Goal: Communication & Community: Answer question/provide support

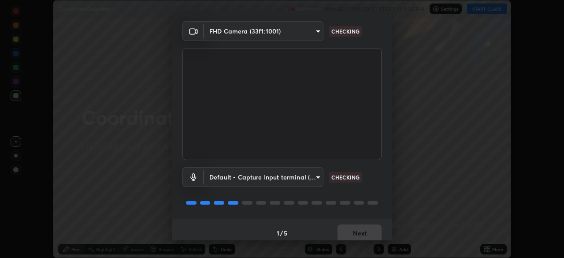
scroll to position [31, 0]
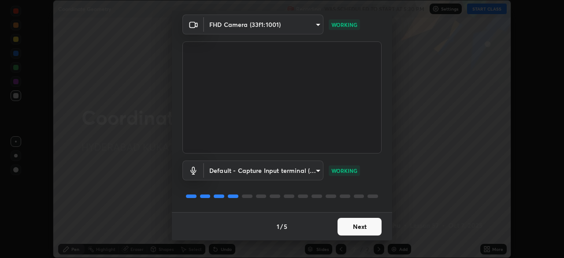
click at [344, 230] on button "Next" at bounding box center [359, 227] width 44 height 18
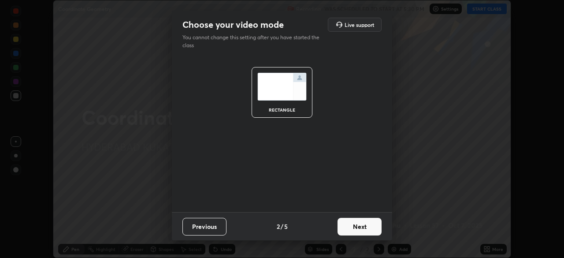
click at [345, 229] on button "Next" at bounding box center [359, 227] width 44 height 18
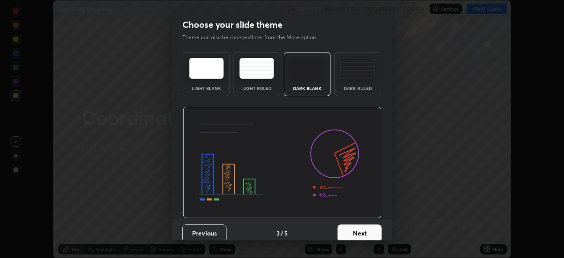
click at [347, 232] on button "Next" at bounding box center [359, 233] width 44 height 18
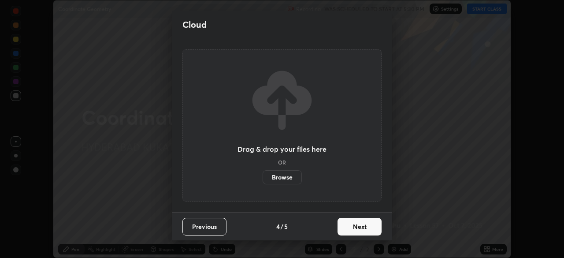
click at [347, 230] on button "Next" at bounding box center [359, 227] width 44 height 18
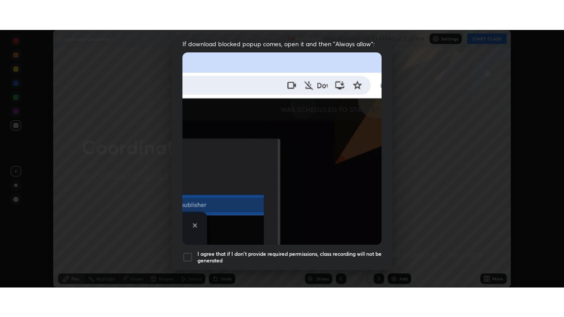
scroll to position [211, 0]
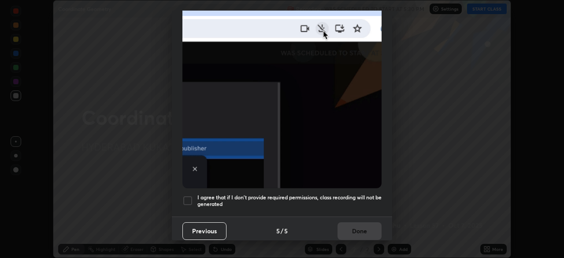
click at [185, 196] on div at bounding box center [187, 200] width 11 height 11
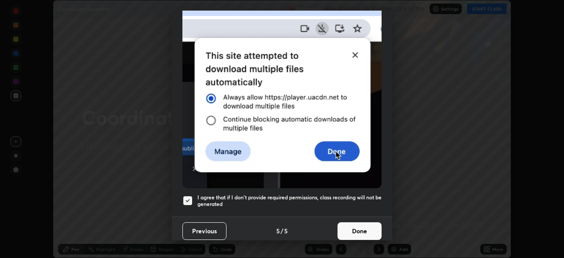
click at [340, 225] on button "Done" at bounding box center [359, 231] width 44 height 18
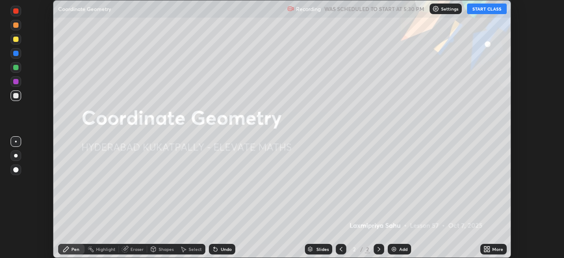
click at [480, 12] on button "START CLASS" at bounding box center [487, 9] width 40 height 11
click at [485, 247] on icon at bounding box center [485, 247] width 2 height 2
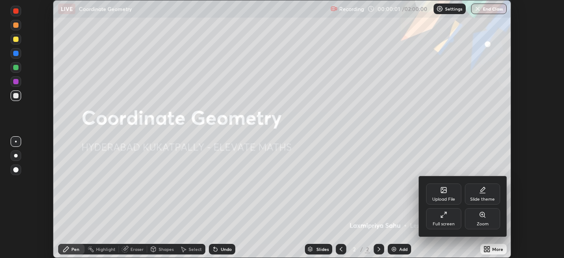
click at [444, 225] on div "Full screen" at bounding box center [443, 223] width 22 height 4
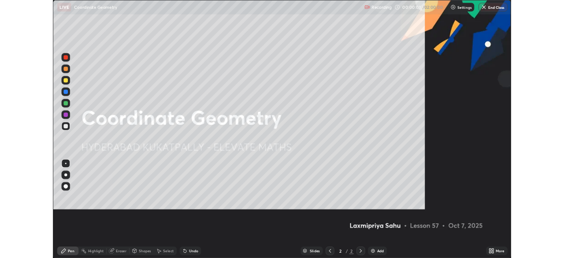
scroll to position [317, 564]
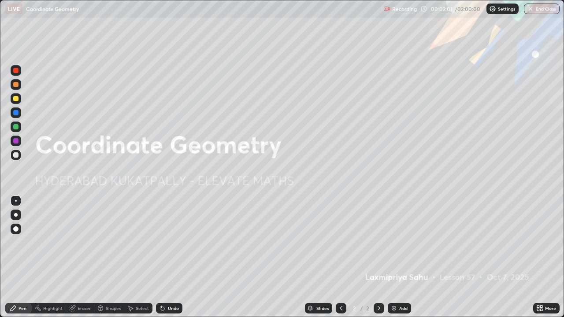
click at [538, 257] on icon at bounding box center [538, 307] width 2 height 2
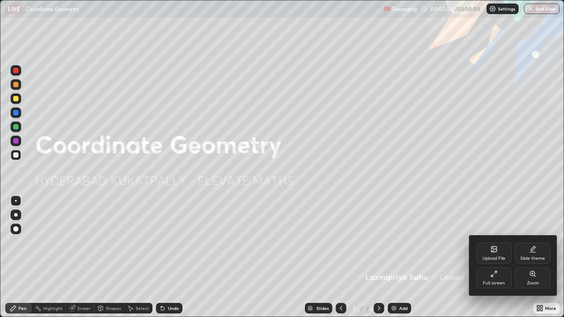
click at [489, 255] on div "Upload File" at bounding box center [493, 253] width 35 height 21
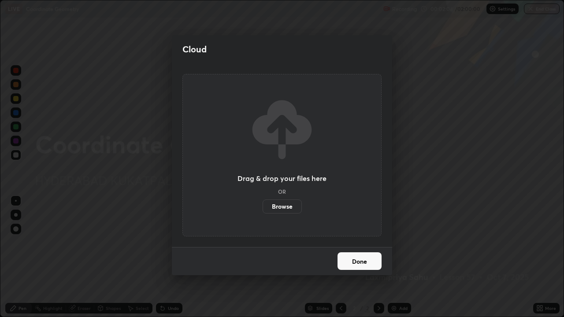
click at [283, 210] on label "Browse" at bounding box center [281, 206] width 39 height 14
click at [262, 210] on input "Browse" at bounding box center [262, 206] width 0 height 14
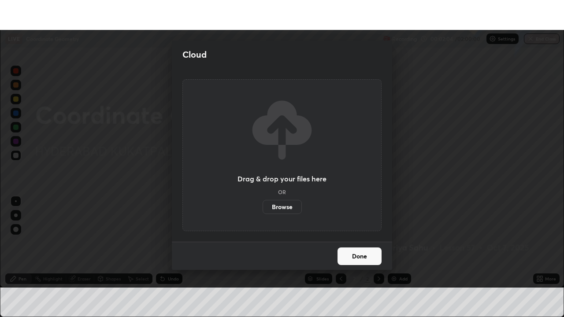
scroll to position [43773, 43467]
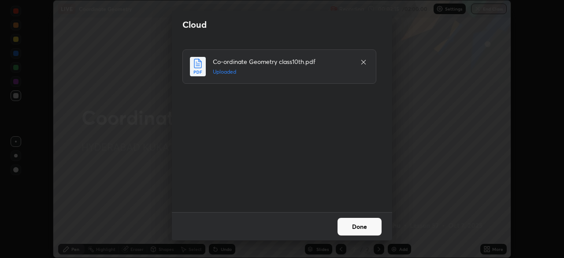
click at [350, 227] on button "Done" at bounding box center [359, 227] width 44 height 18
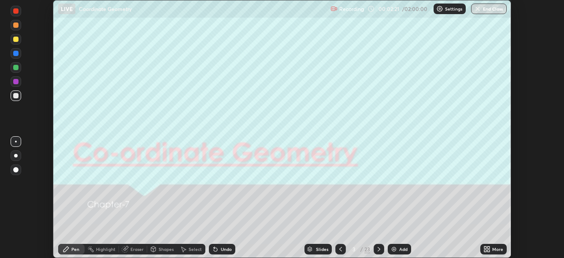
click at [487, 249] on icon at bounding box center [488, 250] width 2 height 2
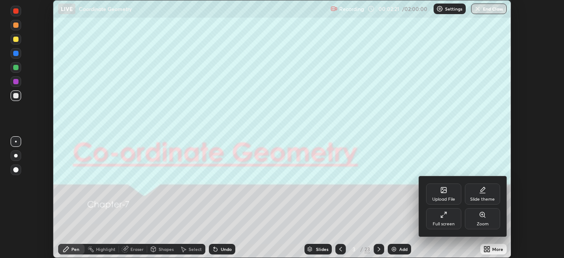
click at [437, 220] on div "Full screen" at bounding box center [443, 218] width 35 height 21
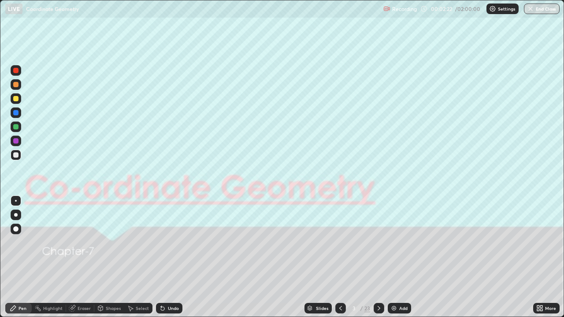
scroll to position [317, 564]
click at [378, 257] on icon at bounding box center [378, 308] width 7 height 7
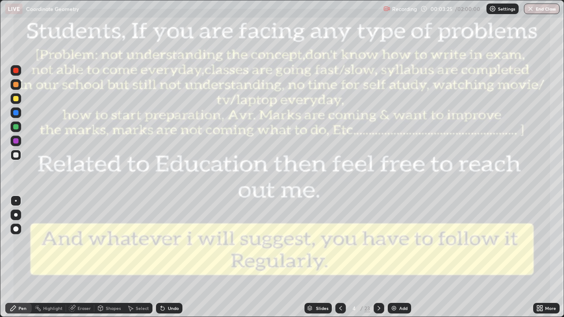
click at [378, 257] on icon at bounding box center [378, 308] width 7 height 7
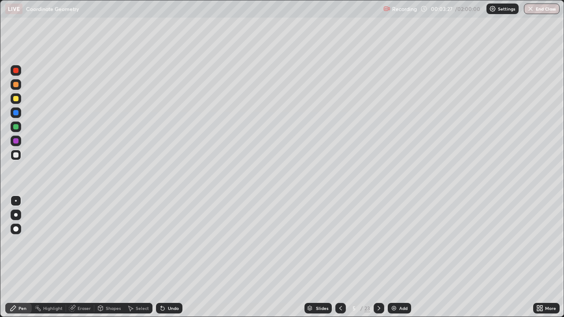
click at [339, 257] on icon at bounding box center [340, 308] width 7 height 7
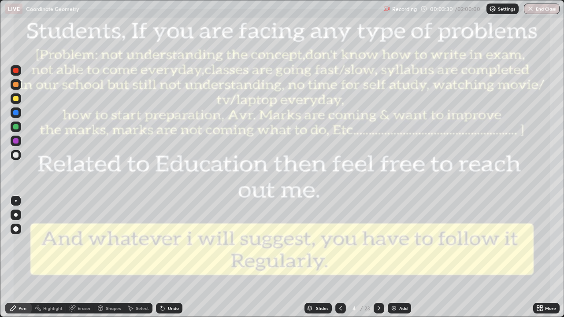
click at [376, 257] on icon at bounding box center [378, 308] width 7 height 7
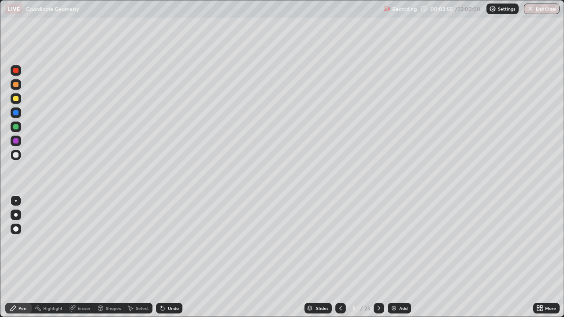
click at [99, 257] on icon at bounding box center [100, 307] width 5 height 1
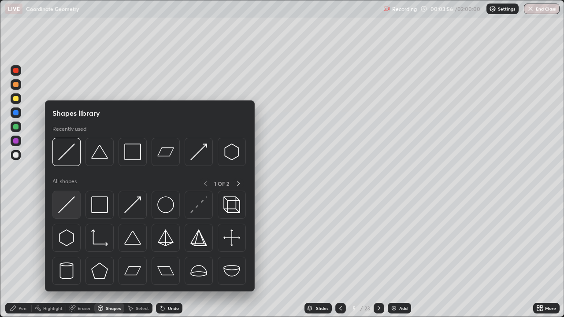
click at [67, 210] on img at bounding box center [66, 204] width 17 height 17
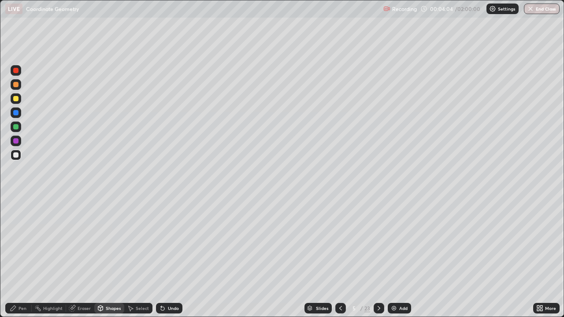
click at [15, 257] on icon at bounding box center [13, 308] width 5 height 5
click at [16, 215] on div at bounding box center [16, 215] width 4 height 4
click at [18, 229] on div at bounding box center [15, 228] width 5 height 5
click at [168, 257] on div "Undo" at bounding box center [173, 308] width 11 height 4
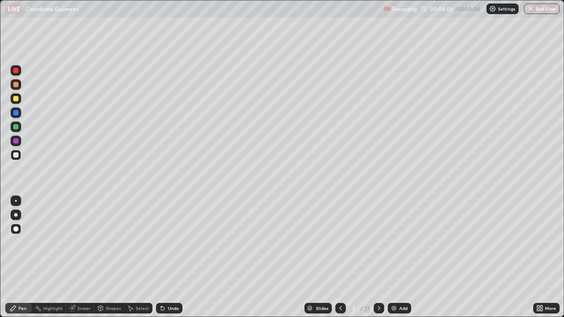
click at [14, 98] on div at bounding box center [15, 98] width 5 height 5
click at [15, 85] on div at bounding box center [15, 84] width 5 height 5
click at [16, 99] on div at bounding box center [15, 98] width 5 height 5
click at [15, 130] on div at bounding box center [16, 127] width 11 height 11
click at [15, 100] on div at bounding box center [15, 98] width 5 height 5
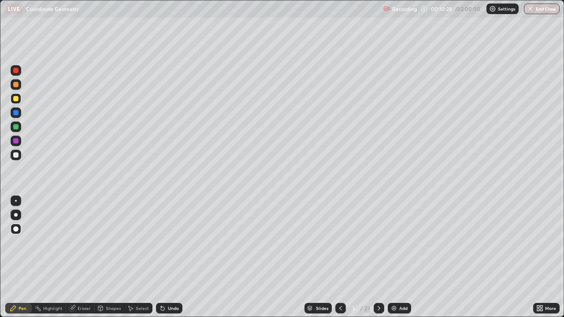
click at [378, 257] on icon at bounding box center [378, 308] width 7 height 7
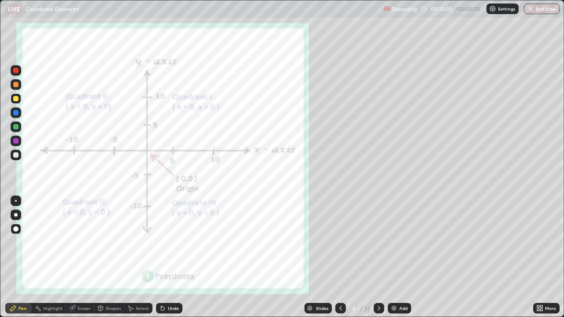
click at [378, 257] on icon at bounding box center [378, 308] width 3 height 4
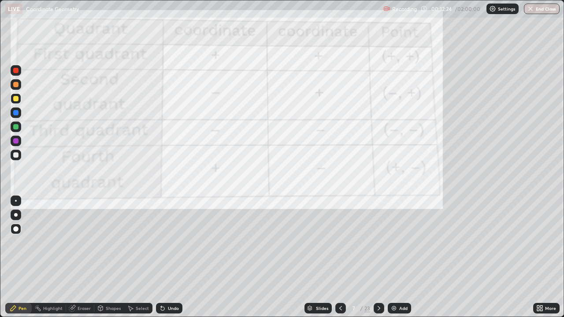
click at [378, 257] on icon at bounding box center [378, 308] width 7 height 7
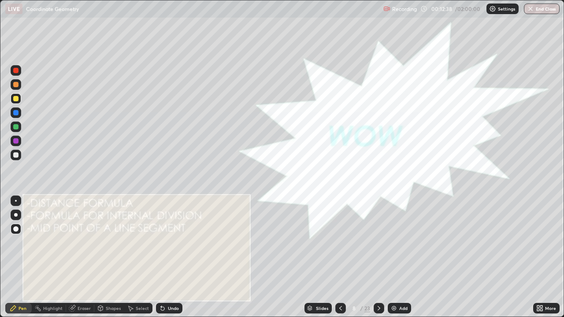
click at [14, 141] on div at bounding box center [15, 140] width 5 height 5
click at [15, 70] on div at bounding box center [15, 70] width 5 height 5
click at [18, 70] on div at bounding box center [15, 70] width 5 height 5
click at [18, 72] on div at bounding box center [15, 70] width 5 height 5
click at [16, 113] on div at bounding box center [15, 112] width 5 height 5
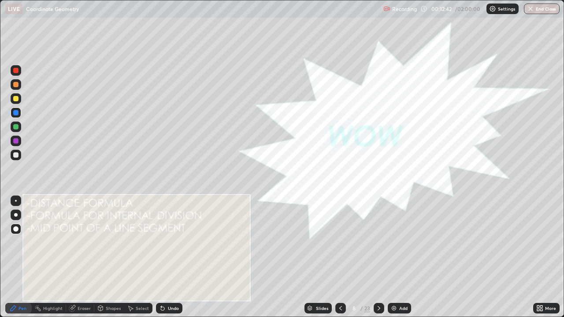
click at [14, 115] on div at bounding box center [16, 112] width 11 height 11
click at [15, 113] on div at bounding box center [15, 112] width 5 height 5
click at [377, 257] on icon at bounding box center [378, 308] width 7 height 7
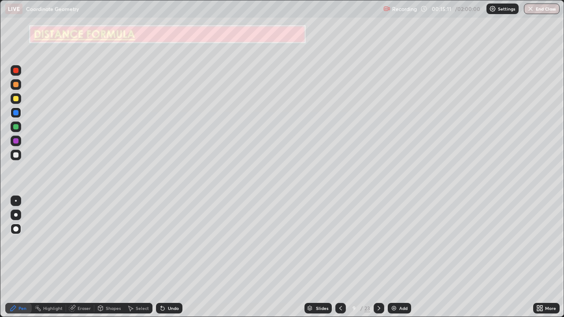
click at [131, 257] on icon at bounding box center [130, 308] width 7 height 7
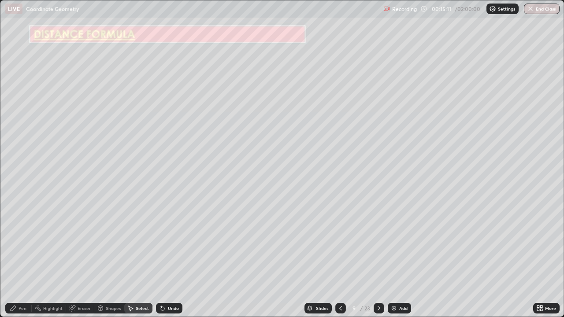
click at [106, 257] on div "Shapes" at bounding box center [113, 308] width 15 height 4
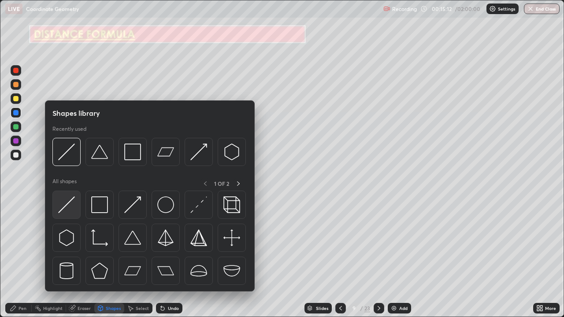
click at [67, 204] on img at bounding box center [66, 204] width 17 height 17
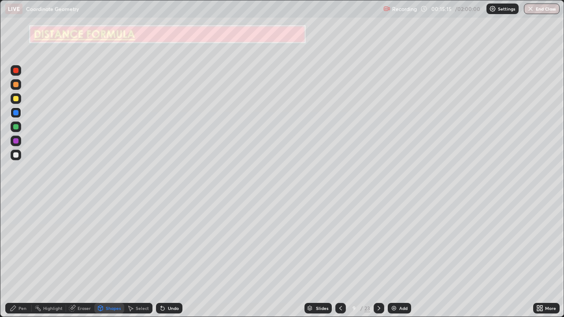
click at [25, 257] on div "Pen" at bounding box center [22, 308] width 8 height 4
click at [100, 257] on icon at bounding box center [100, 309] width 0 height 3
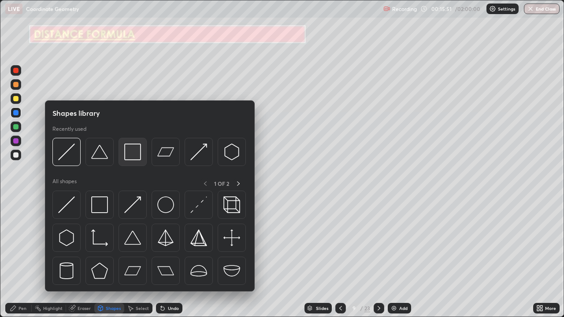
click at [132, 152] on img at bounding box center [132, 152] width 17 height 17
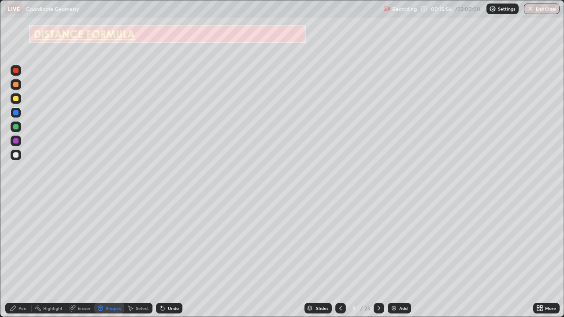
click at [168, 257] on div "Undo" at bounding box center [173, 308] width 11 height 4
click at [164, 257] on icon at bounding box center [162, 308] width 7 height 7
click at [107, 257] on div "Shapes" at bounding box center [113, 308] width 15 height 4
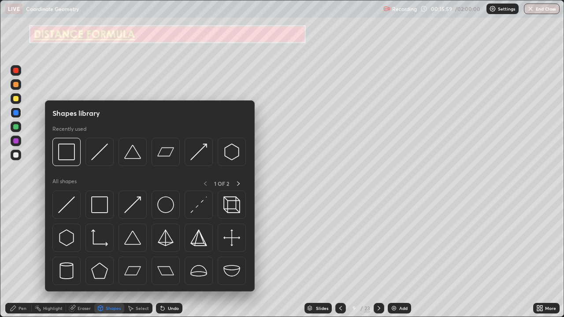
click at [17, 141] on div at bounding box center [15, 140] width 5 height 5
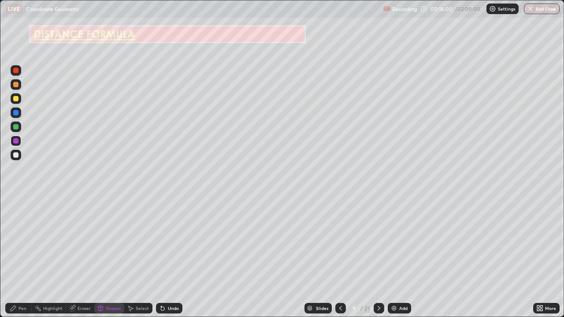
click at [14, 87] on div at bounding box center [15, 84] width 5 height 5
click at [7, 257] on div "Pen" at bounding box center [18, 308] width 26 height 11
click at [8, 257] on div "Pen" at bounding box center [18, 308] width 26 height 11
click at [339, 257] on icon at bounding box center [340, 308] width 7 height 7
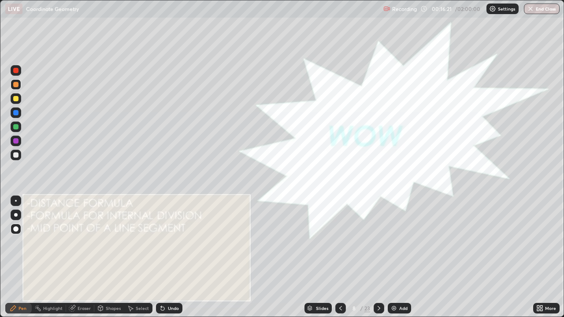
click at [335, 257] on div at bounding box center [340, 308] width 11 height 11
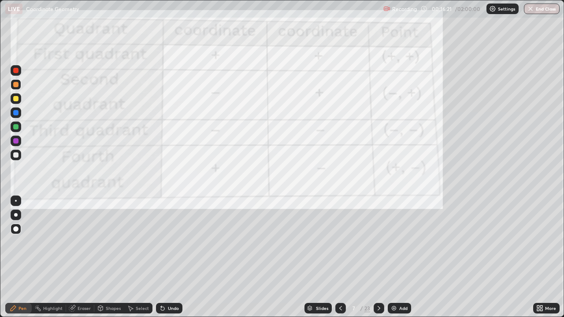
click at [338, 257] on icon at bounding box center [340, 308] width 7 height 7
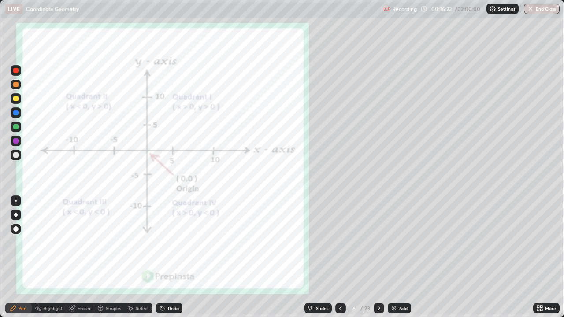
click at [336, 257] on div at bounding box center [340, 308] width 11 height 11
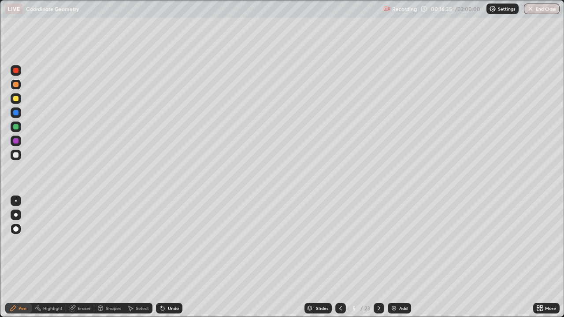
click at [378, 257] on icon at bounding box center [378, 308] width 7 height 7
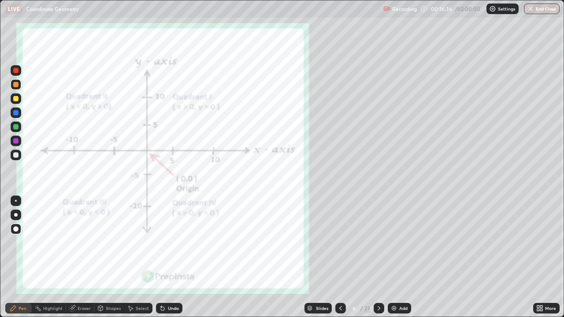
click at [377, 257] on icon at bounding box center [378, 308] width 7 height 7
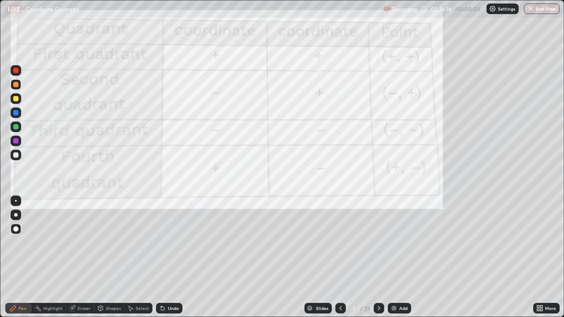
click at [376, 257] on div at bounding box center [378, 308] width 11 height 11
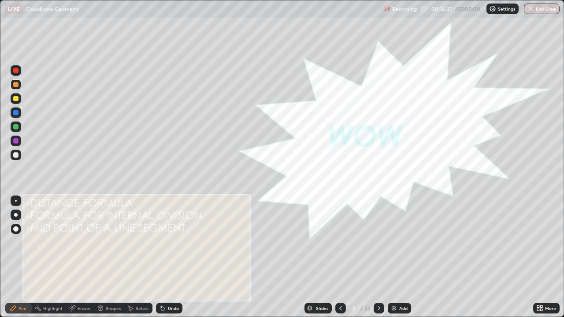
click at [378, 257] on icon at bounding box center [378, 308] width 7 height 7
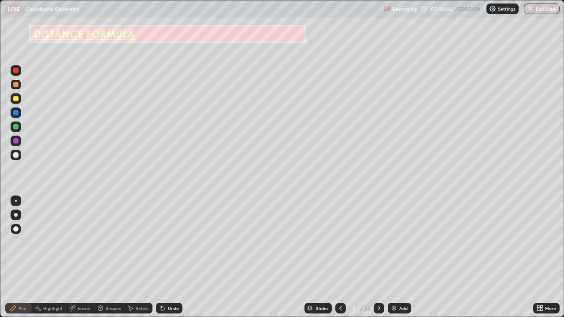
click at [16, 100] on div at bounding box center [15, 98] width 5 height 5
click at [16, 71] on div at bounding box center [15, 70] width 5 height 5
click at [14, 128] on div at bounding box center [15, 126] width 5 height 5
click at [17, 128] on div at bounding box center [15, 126] width 5 height 5
click at [15, 128] on div at bounding box center [15, 126] width 5 height 5
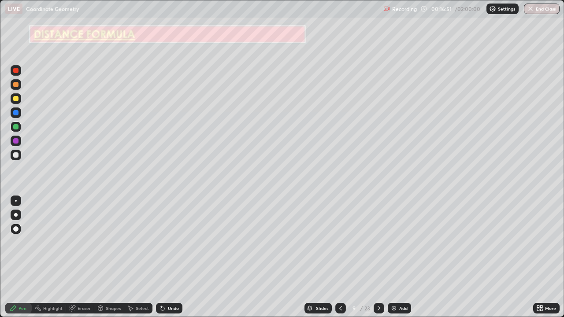
click at [136, 257] on div "Select" at bounding box center [142, 308] width 13 height 4
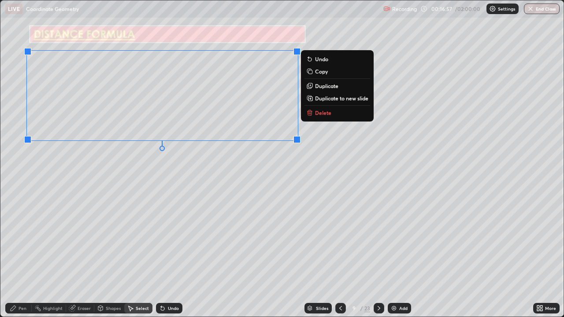
click at [17, 257] on div "Pen" at bounding box center [18, 308] width 26 height 11
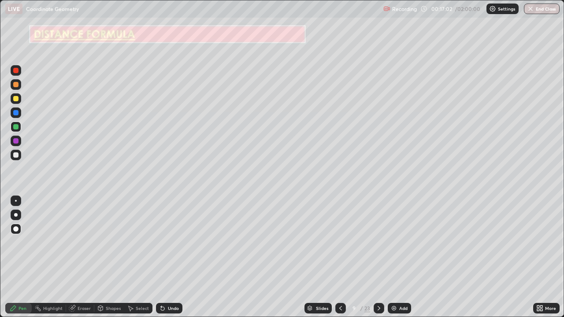
click at [164, 257] on icon at bounding box center [162, 308] width 7 height 7
click at [106, 257] on div "Shapes" at bounding box center [113, 308] width 15 height 4
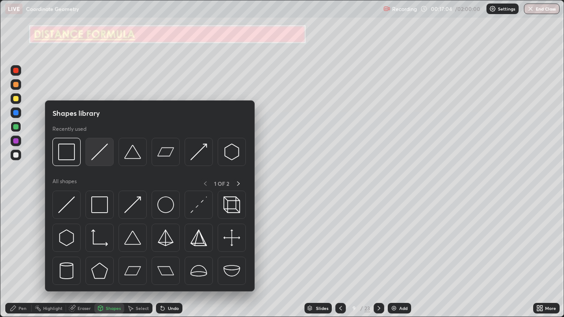
click at [97, 150] on img at bounding box center [99, 152] width 17 height 17
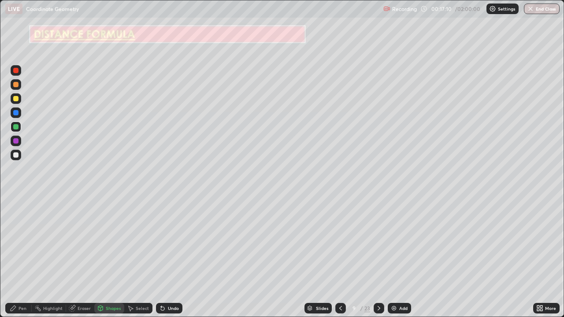
click at [18, 257] on div "Pen" at bounding box center [18, 308] width 26 height 11
click at [19, 257] on div "Pen" at bounding box center [22, 308] width 8 height 4
click at [16, 155] on div at bounding box center [15, 154] width 5 height 5
click at [15, 142] on div at bounding box center [15, 140] width 5 height 5
click at [15, 95] on div at bounding box center [16, 98] width 11 height 11
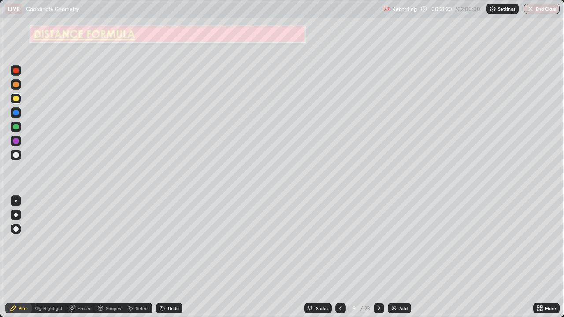
click at [131, 257] on icon at bounding box center [130, 308] width 7 height 7
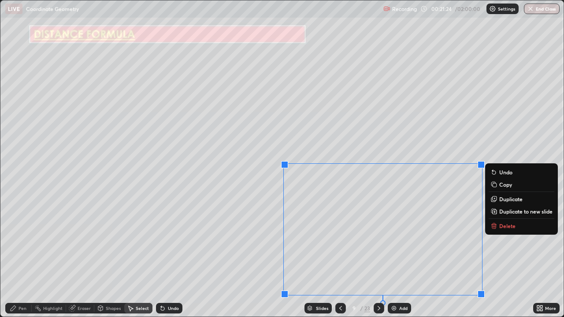
click at [500, 227] on p "Delete" at bounding box center [507, 225] width 16 height 7
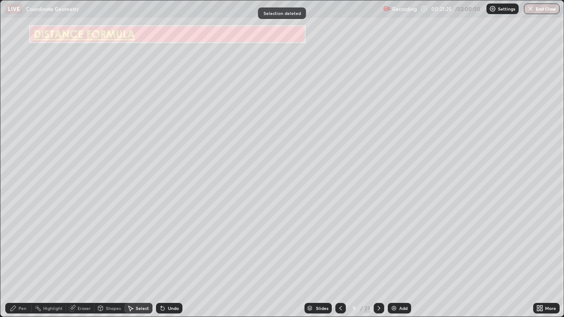
click at [17, 257] on div "Pen" at bounding box center [18, 308] width 26 height 11
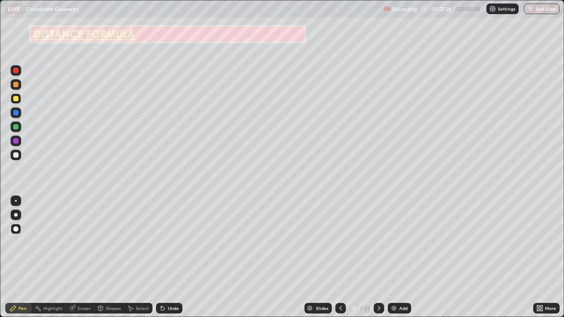
click at [13, 142] on div at bounding box center [15, 140] width 5 height 5
click at [15, 127] on div at bounding box center [15, 126] width 5 height 5
click at [154, 257] on div "Undo" at bounding box center [167, 308] width 30 height 18
click at [155, 257] on div "Undo" at bounding box center [167, 308] width 30 height 18
click at [148, 257] on div "Select" at bounding box center [138, 308] width 28 height 18
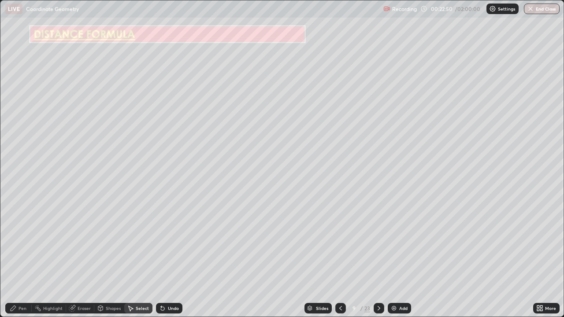
click at [165, 257] on div "Undo" at bounding box center [169, 308] width 26 height 11
click at [164, 257] on icon at bounding box center [162, 308] width 7 height 7
click at [159, 257] on icon at bounding box center [162, 308] width 7 height 7
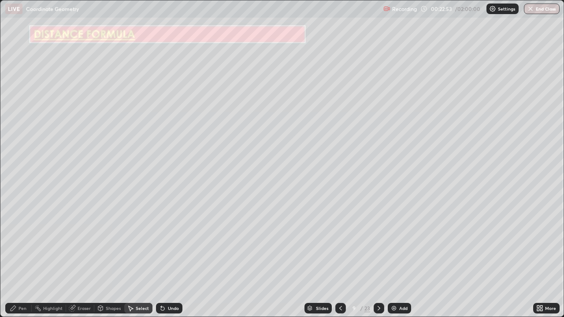
click at [161, 257] on icon at bounding box center [163, 309] width 4 height 4
click at [19, 257] on div "Pen" at bounding box center [22, 308] width 8 height 4
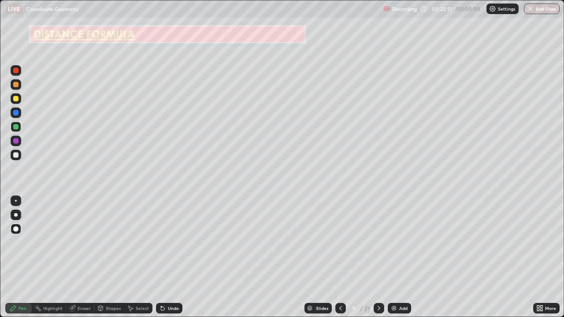
click at [79, 257] on div "Eraser" at bounding box center [83, 308] width 13 height 4
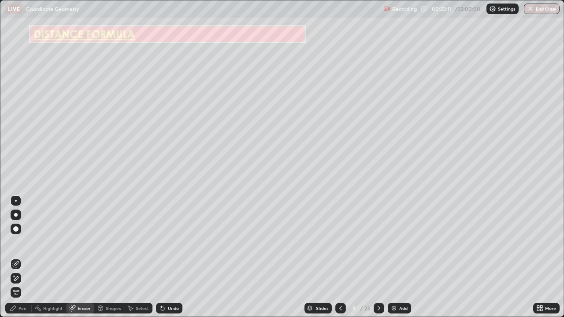
click at [108, 257] on div "Shapes" at bounding box center [113, 308] width 15 height 4
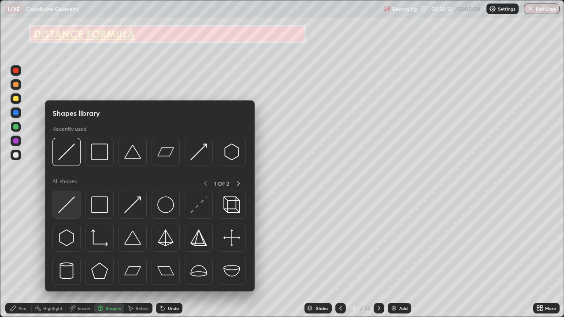
click at [70, 204] on img at bounding box center [66, 204] width 17 height 17
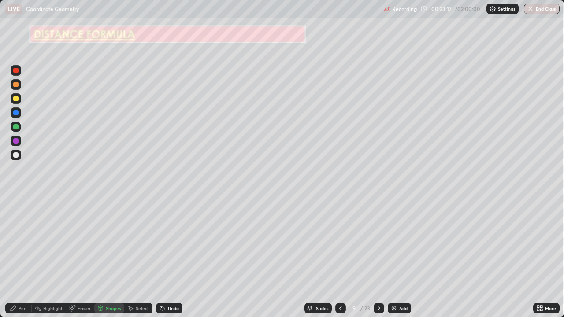
click at [15, 257] on icon at bounding box center [13, 308] width 7 height 7
click at [13, 141] on div at bounding box center [15, 140] width 5 height 5
click at [15, 127] on div at bounding box center [15, 126] width 5 height 5
click at [170, 257] on div "Undo" at bounding box center [169, 308] width 26 height 11
click at [100, 257] on icon at bounding box center [100, 309] width 0 height 3
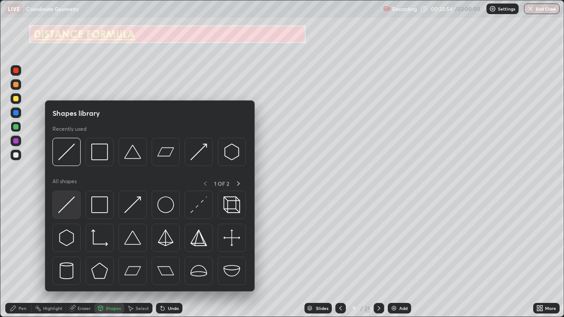
click at [69, 203] on img at bounding box center [66, 204] width 17 height 17
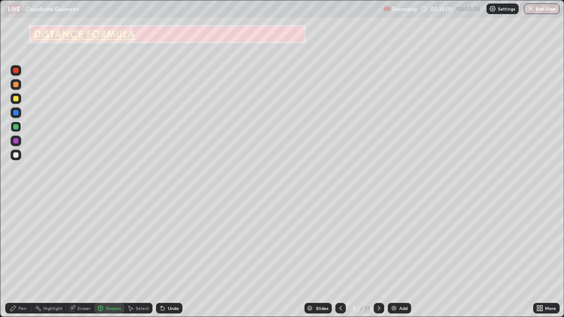
click at [16, 257] on icon at bounding box center [13, 308] width 7 height 7
click at [12, 143] on div at bounding box center [16, 141] width 11 height 11
click at [116, 257] on div "Shapes" at bounding box center [113, 308] width 15 height 4
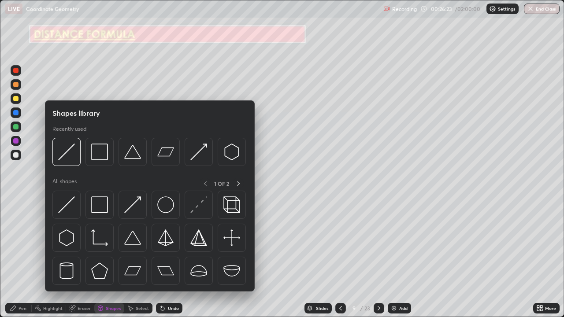
click at [17, 156] on div at bounding box center [15, 154] width 5 height 5
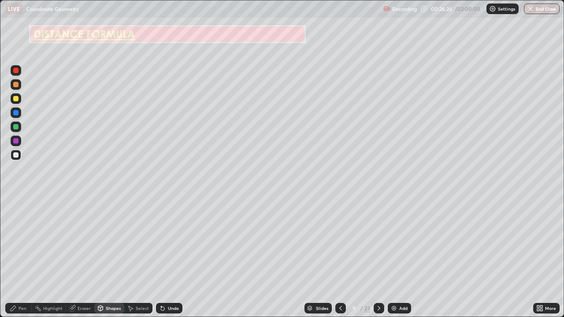
click at [120, 257] on div "Shapes" at bounding box center [113, 308] width 15 height 4
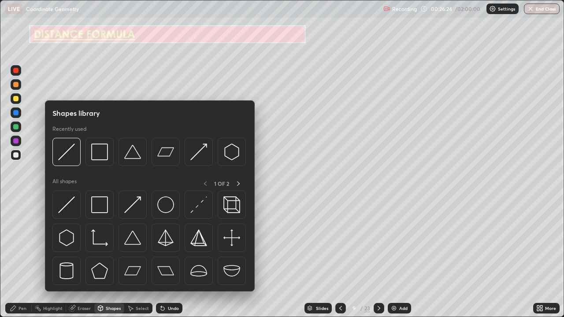
click at [134, 257] on div "Select" at bounding box center [138, 308] width 28 height 11
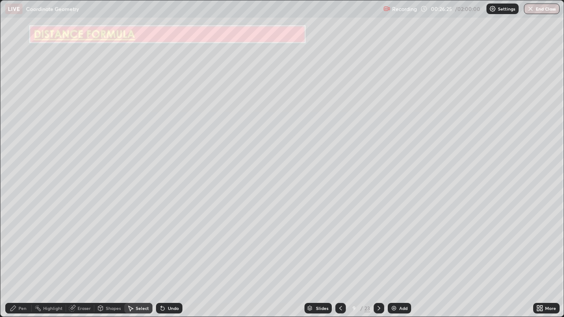
click at [109, 257] on div "Shapes" at bounding box center [113, 308] width 15 height 4
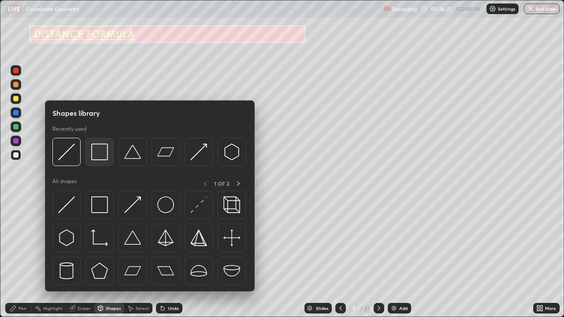
click at [100, 154] on img at bounding box center [99, 152] width 17 height 17
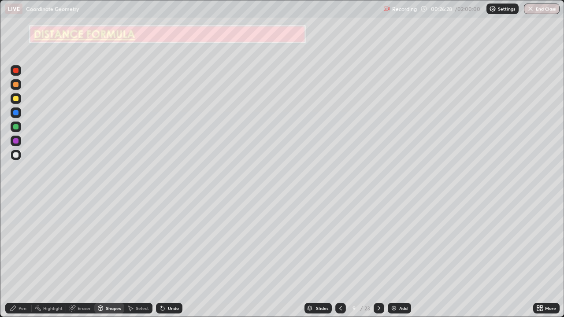
click at [167, 257] on div "Undo" at bounding box center [169, 308] width 26 height 11
click at [11, 257] on div "Pen" at bounding box center [18, 308] width 26 height 11
click at [378, 257] on icon at bounding box center [378, 308] width 7 height 7
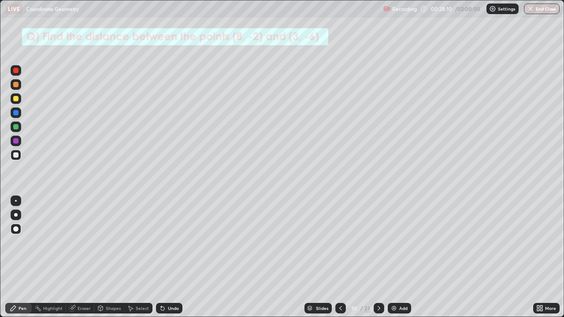
click at [15, 101] on div at bounding box center [15, 98] width 5 height 5
click at [378, 257] on icon at bounding box center [378, 308] width 7 height 7
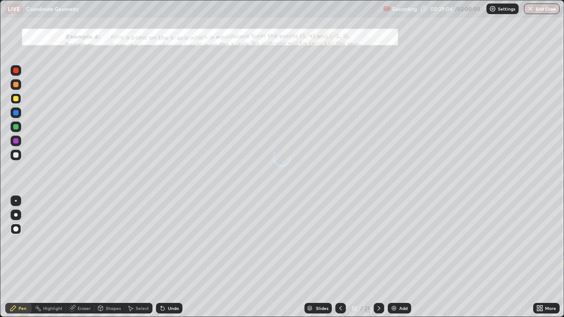
click at [336, 257] on div at bounding box center [340, 308] width 11 height 11
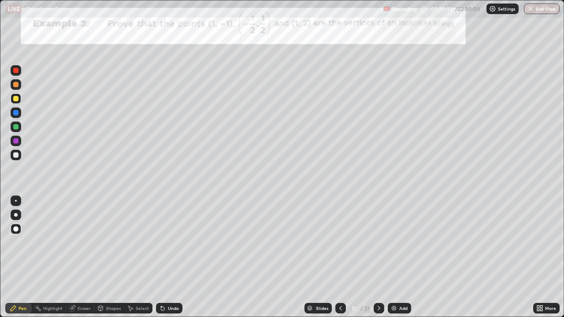
click at [132, 257] on icon at bounding box center [131, 308] width 5 height 5
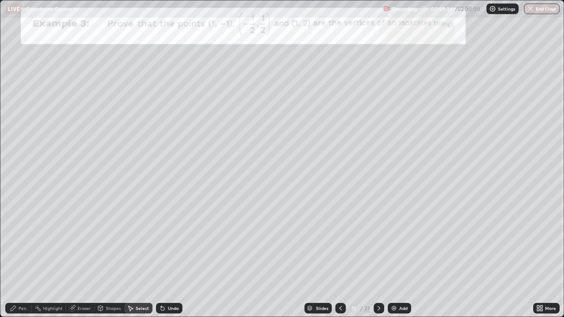
click at [107, 257] on div "Shapes" at bounding box center [113, 308] width 15 height 4
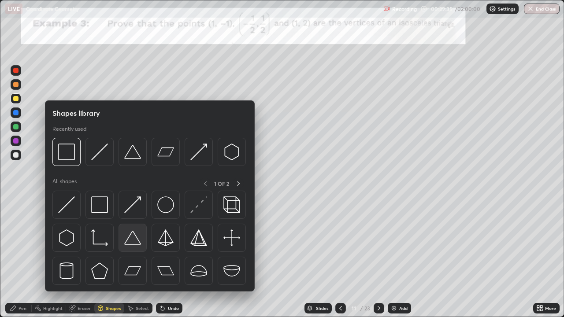
click at [127, 240] on img at bounding box center [132, 237] width 17 height 17
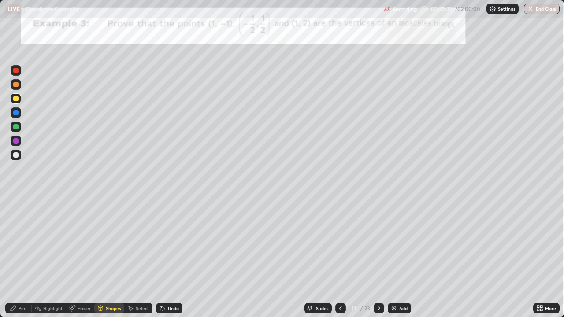
click at [21, 257] on div "Pen" at bounding box center [22, 308] width 8 height 4
click at [17, 140] on div at bounding box center [15, 140] width 5 height 5
click at [162, 257] on icon at bounding box center [163, 309] width 4 height 4
click at [164, 257] on icon at bounding box center [162, 308] width 7 height 7
click at [168, 257] on div "Undo" at bounding box center [173, 308] width 11 height 4
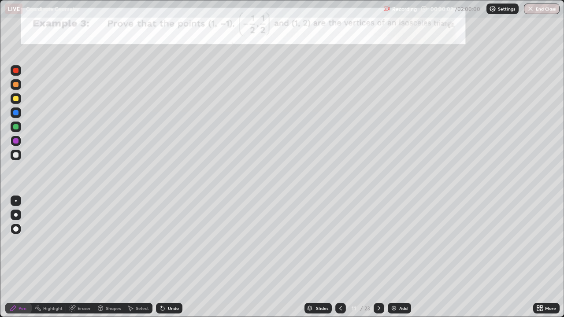
click at [15, 229] on div at bounding box center [15, 228] width 5 height 5
click at [13, 72] on div at bounding box center [15, 70] width 5 height 5
click at [128, 257] on icon at bounding box center [130, 308] width 7 height 7
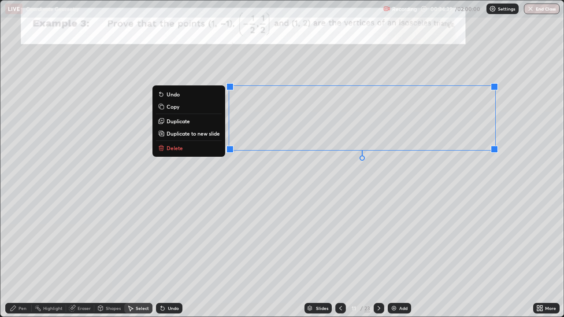
click at [18, 257] on div "Pen" at bounding box center [22, 308] width 8 height 4
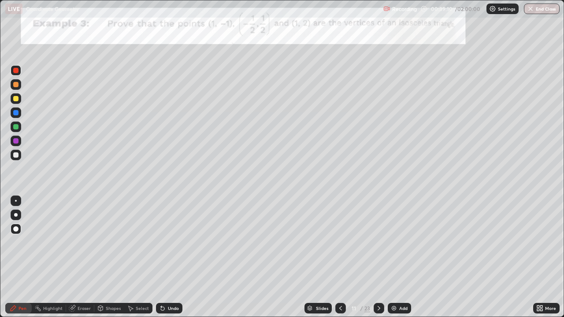
click at [374, 257] on div at bounding box center [378, 308] width 11 height 11
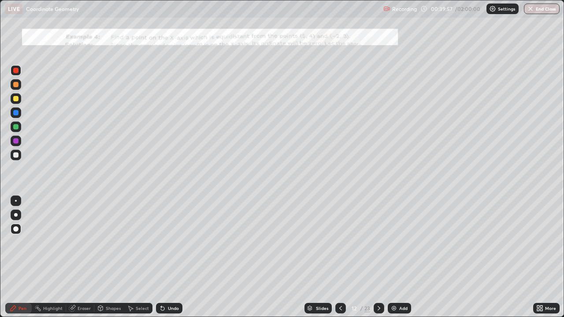
click at [104, 257] on div "Shapes" at bounding box center [109, 308] width 30 height 11
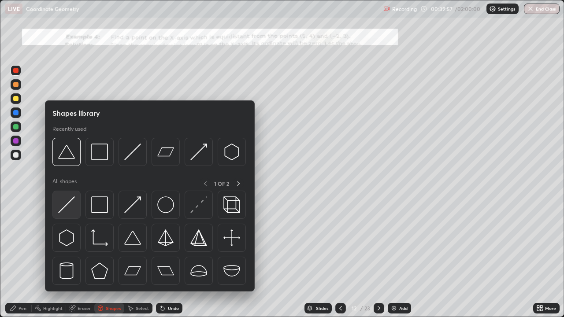
click at [65, 209] on img at bounding box center [66, 204] width 17 height 17
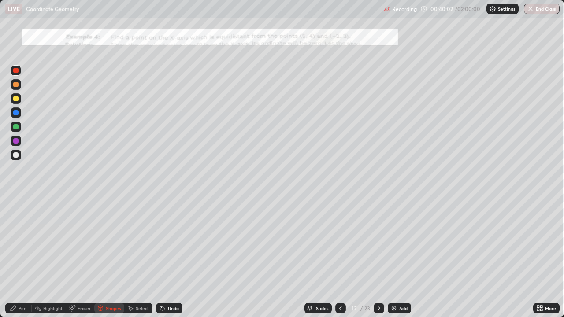
click at [15, 257] on icon at bounding box center [13, 308] width 7 height 7
click at [108, 257] on div "Shapes" at bounding box center [113, 308] width 15 height 4
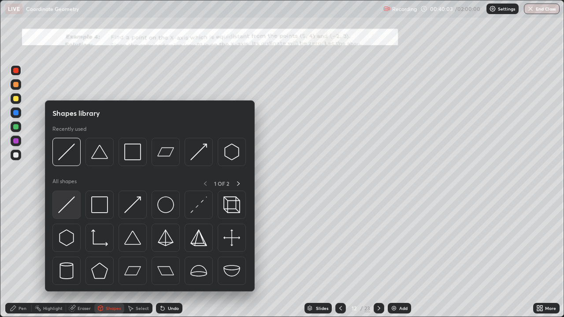
click at [66, 208] on img at bounding box center [66, 204] width 17 height 17
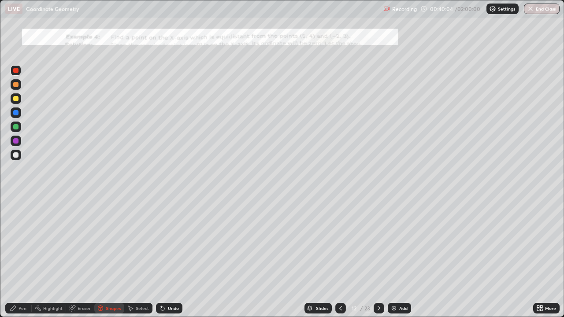
click at [14, 129] on div at bounding box center [15, 126] width 5 height 5
click at [18, 257] on div "Pen" at bounding box center [18, 308] width 26 height 11
click at [14, 146] on div at bounding box center [16, 141] width 11 height 11
click at [132, 257] on icon at bounding box center [130, 308] width 7 height 7
click at [106, 257] on div "Shapes" at bounding box center [109, 308] width 30 height 11
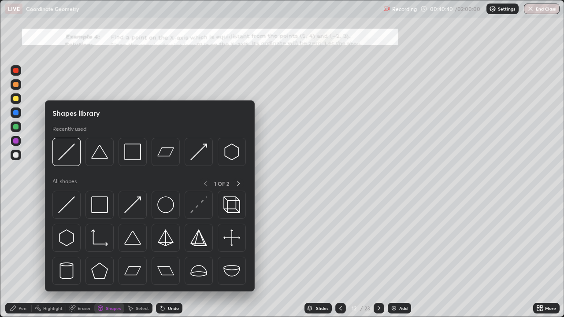
click at [77, 257] on div "Eraser" at bounding box center [83, 308] width 13 height 4
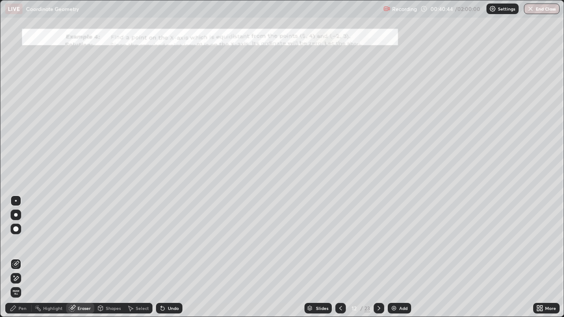
click at [23, 257] on div "Pen" at bounding box center [22, 308] width 8 height 4
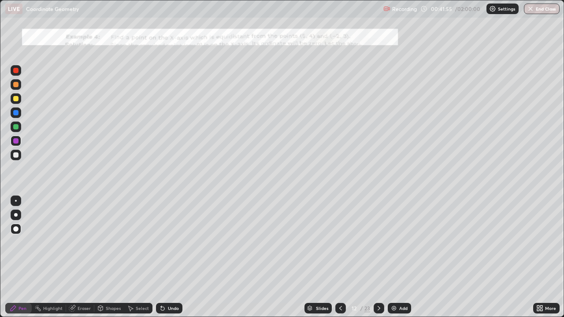
click at [134, 257] on div "Select" at bounding box center [138, 308] width 28 height 11
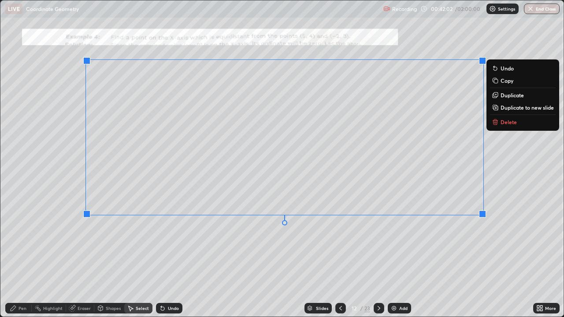
click at [22, 257] on div "Pen" at bounding box center [18, 308] width 26 height 11
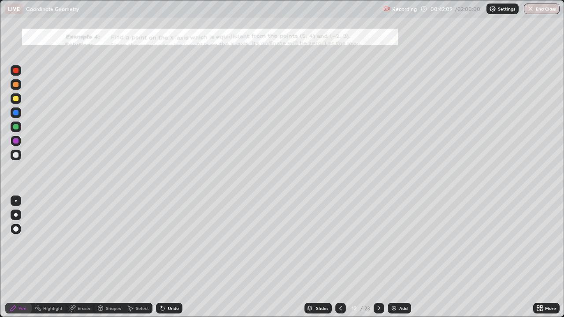
click at [166, 257] on div "Undo" at bounding box center [169, 308] width 26 height 11
click at [379, 257] on icon at bounding box center [378, 308] width 3 height 4
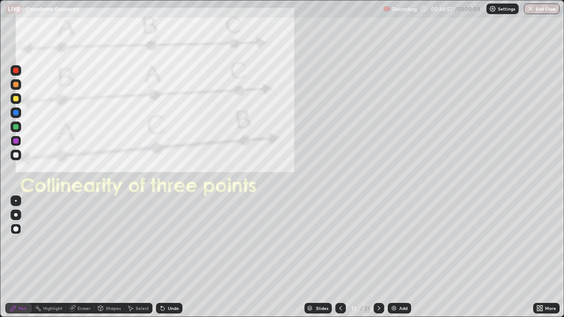
click at [16, 68] on div at bounding box center [15, 70] width 5 height 5
click at [392, 257] on img at bounding box center [393, 308] width 7 height 7
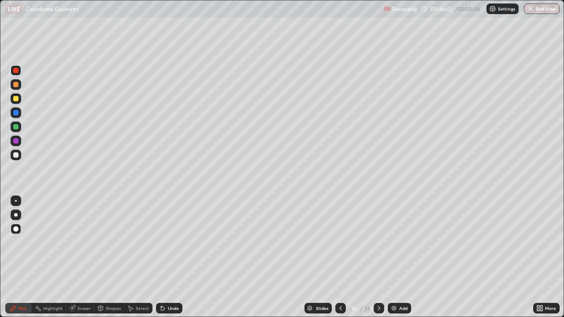
click at [16, 85] on div at bounding box center [15, 84] width 5 height 5
click at [378, 257] on icon at bounding box center [378, 308] width 7 height 7
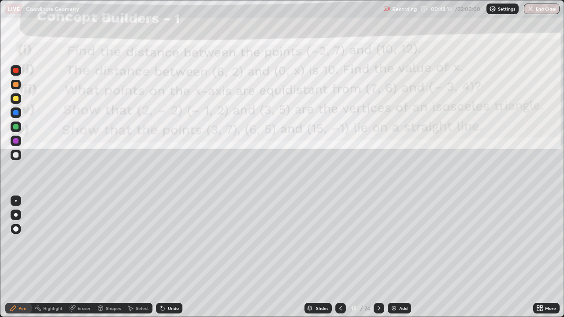
click at [339, 257] on icon at bounding box center [340, 308] width 7 height 7
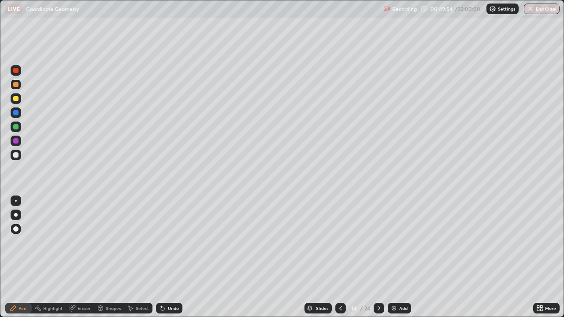
click at [139, 257] on div "Select" at bounding box center [142, 308] width 13 height 4
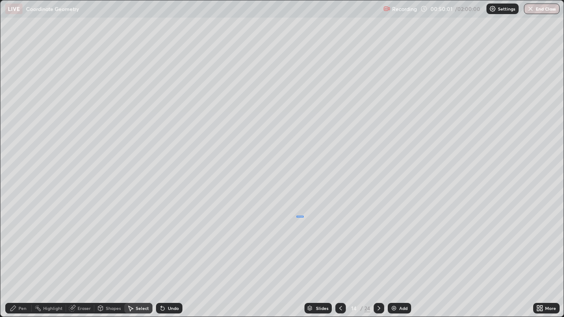
click at [297, 217] on div "0 ° Undo Copy Duplicate Duplicate to new slide Delete" at bounding box center [281, 158] width 563 height 316
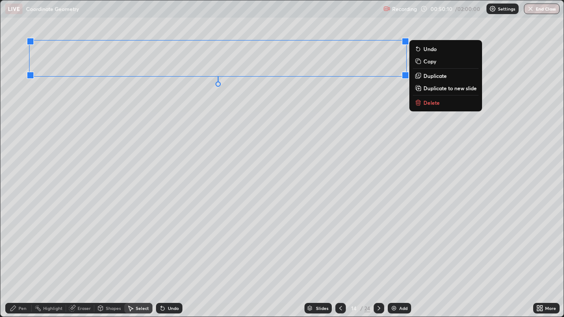
click at [91, 257] on div "0 ° Undo Copy Duplicate Duplicate to new slide Delete" at bounding box center [281, 158] width 563 height 316
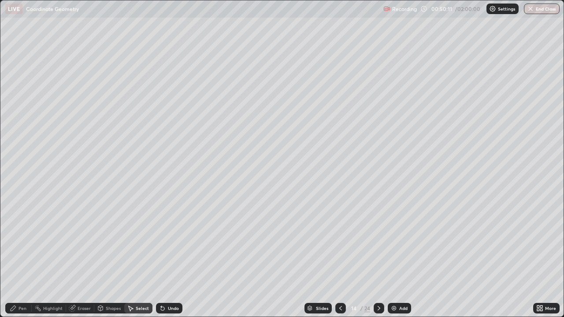
click at [19, 257] on div "Pen" at bounding box center [22, 308] width 8 height 4
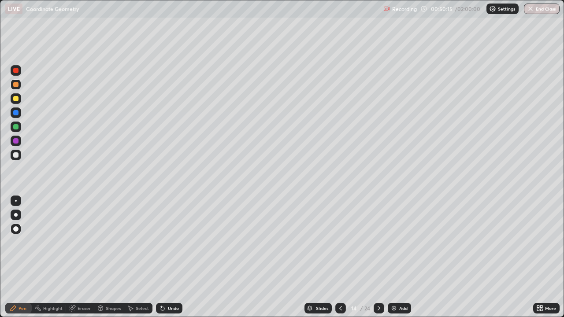
click at [167, 257] on div "Undo" at bounding box center [169, 308] width 26 height 11
click at [16, 141] on div at bounding box center [15, 140] width 5 height 5
click at [168, 257] on div "Undo" at bounding box center [173, 308] width 11 height 4
click at [16, 127] on div at bounding box center [15, 126] width 5 height 5
click at [161, 257] on icon at bounding box center [161, 306] width 1 height 1
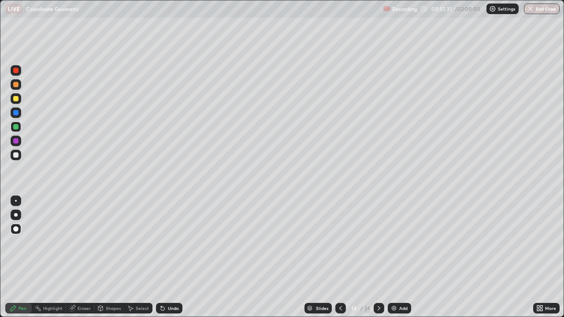
click at [161, 257] on icon at bounding box center [163, 309] width 4 height 4
click at [165, 257] on div "Undo" at bounding box center [169, 308] width 26 height 11
click at [166, 257] on div "Undo" at bounding box center [169, 308] width 26 height 11
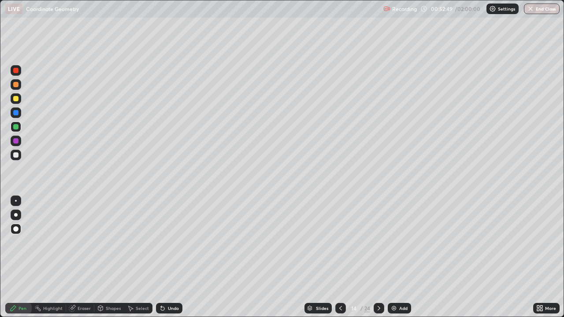
click at [16, 100] on div at bounding box center [15, 98] width 5 height 5
click at [88, 257] on div "Eraser" at bounding box center [83, 308] width 13 height 4
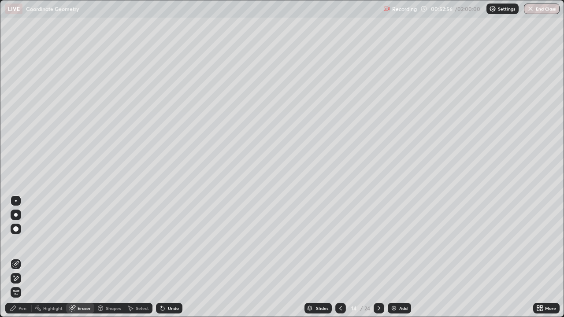
click at [25, 257] on div "Pen" at bounding box center [22, 308] width 8 height 4
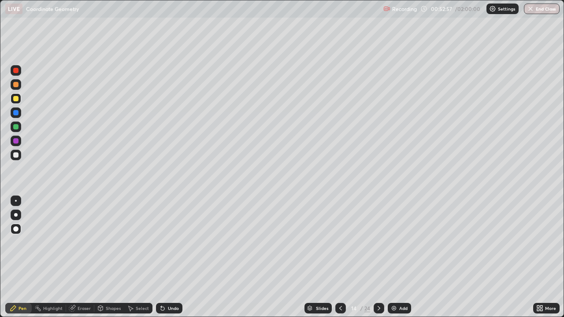
click at [18, 144] on div at bounding box center [16, 141] width 11 height 11
click at [15, 125] on div at bounding box center [15, 126] width 5 height 5
click at [273, 257] on div "Slides 14 / 24 Add" at bounding box center [357, 308] width 350 height 18
click at [17, 99] on div at bounding box center [15, 98] width 5 height 5
click at [16, 113] on div at bounding box center [15, 112] width 5 height 5
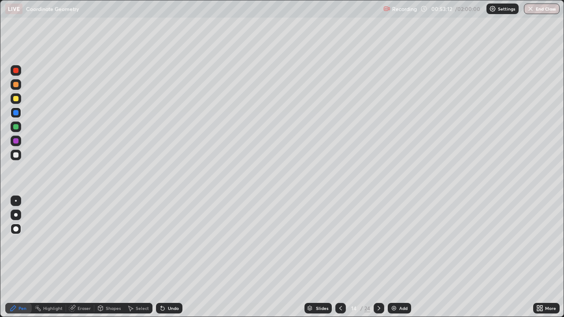
click at [16, 98] on div at bounding box center [15, 98] width 5 height 5
click at [85, 257] on div "Eraser" at bounding box center [83, 308] width 13 height 4
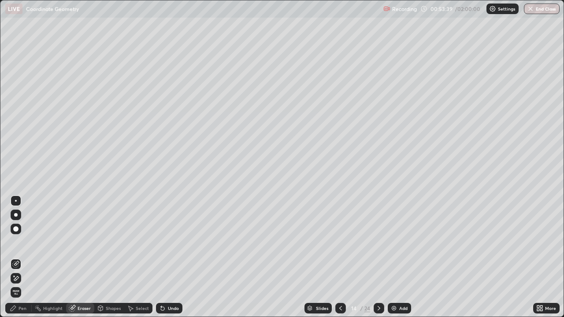
click at [19, 257] on div "Pen" at bounding box center [22, 308] width 8 height 4
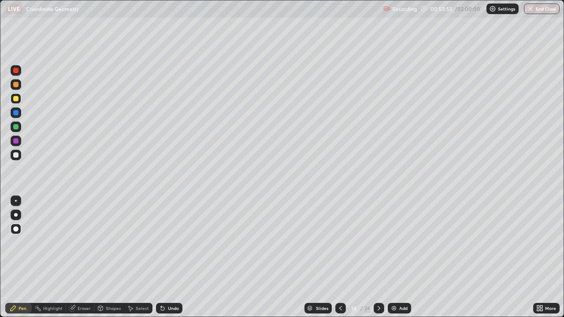
click at [168, 257] on div "Undo" at bounding box center [173, 308] width 11 height 4
click at [174, 257] on div "Undo" at bounding box center [173, 308] width 11 height 4
click at [175, 257] on div "Undo" at bounding box center [173, 308] width 11 height 4
click at [17, 112] on div at bounding box center [15, 112] width 5 height 5
click at [77, 257] on div "Eraser" at bounding box center [83, 308] width 13 height 4
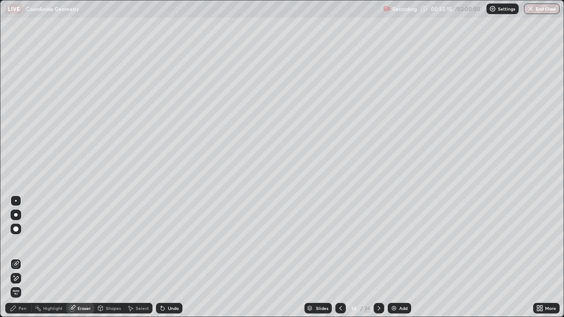
click at [19, 257] on div "Pen" at bounding box center [22, 308] width 8 height 4
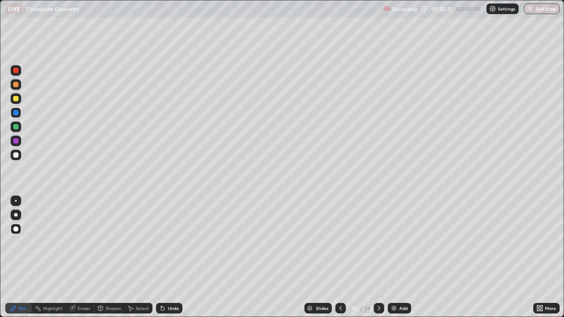
click at [19, 101] on div at bounding box center [16, 98] width 11 height 11
click at [171, 257] on div "Undo" at bounding box center [173, 308] width 11 height 4
click at [173, 257] on div "Undo" at bounding box center [169, 308] width 26 height 11
click at [17, 112] on div at bounding box center [15, 112] width 5 height 5
click at [15, 70] on div at bounding box center [15, 70] width 5 height 5
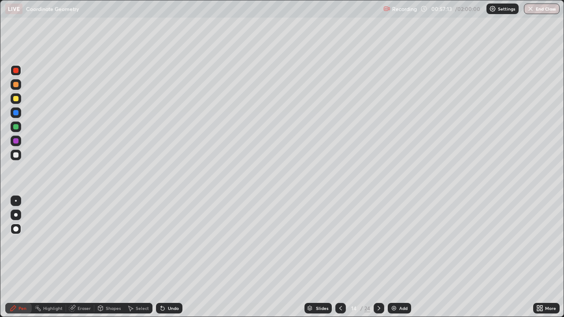
click at [168, 257] on div "Undo" at bounding box center [173, 308] width 11 height 4
click at [166, 257] on div "Undo" at bounding box center [169, 308] width 26 height 11
click at [167, 257] on div "Undo" at bounding box center [169, 308] width 26 height 11
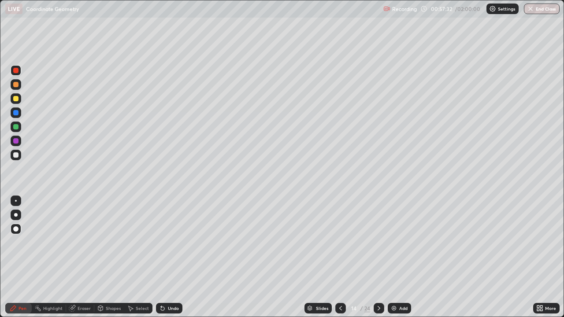
click at [168, 257] on div "Undo" at bounding box center [169, 308] width 26 height 11
click at [169, 257] on div "Undo" at bounding box center [169, 308] width 26 height 11
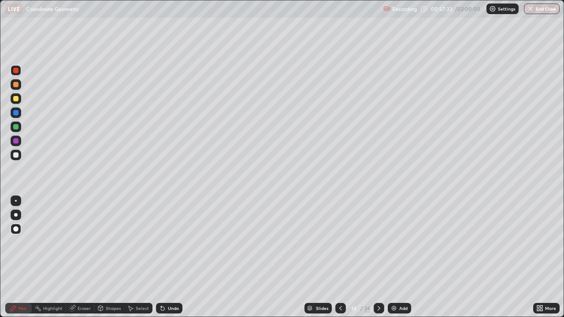
click at [169, 257] on div "Undo" at bounding box center [169, 308] width 26 height 11
click at [170, 257] on div "Undo" at bounding box center [173, 308] width 11 height 4
click at [170, 257] on div "Undo" at bounding box center [169, 308] width 26 height 11
click at [170, 257] on div "Undo" at bounding box center [173, 308] width 11 height 4
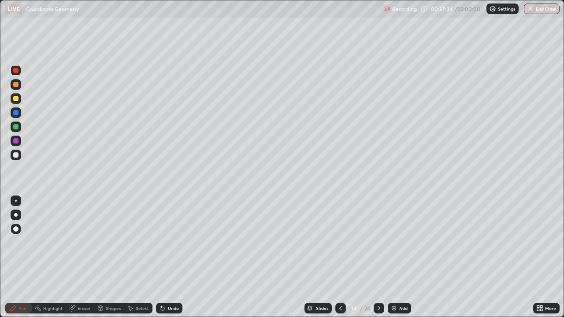
click at [168, 257] on div "Undo" at bounding box center [173, 308] width 11 height 4
click at [169, 257] on div "Undo" at bounding box center [173, 308] width 11 height 4
click at [168, 257] on div "Undo" at bounding box center [173, 308] width 11 height 4
click at [169, 257] on div "Undo" at bounding box center [173, 308] width 11 height 4
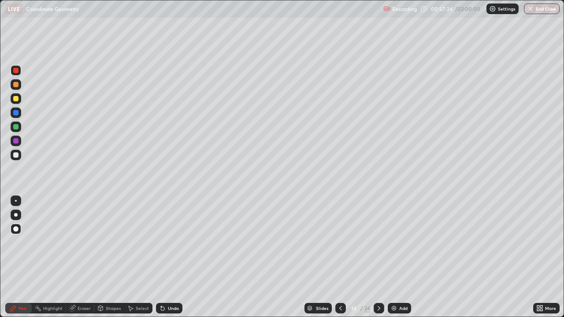
click at [168, 257] on div "Undo" at bounding box center [173, 308] width 11 height 4
click at [166, 257] on div "Undo" at bounding box center [169, 308] width 26 height 11
click at [165, 257] on div "Undo" at bounding box center [169, 308] width 26 height 11
click at [166, 257] on div "Undo" at bounding box center [169, 308] width 26 height 11
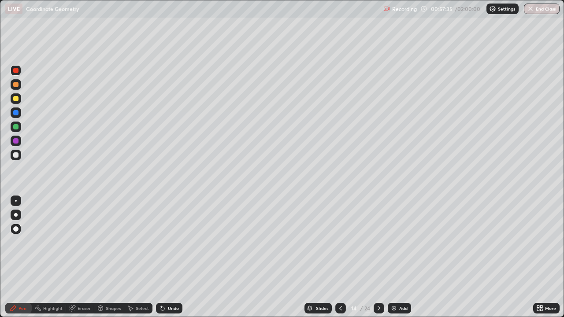
click at [164, 257] on icon at bounding box center [162, 308] width 7 height 7
click at [166, 257] on div "Undo" at bounding box center [169, 308] width 26 height 11
click at [168, 257] on div "Undo" at bounding box center [173, 308] width 11 height 4
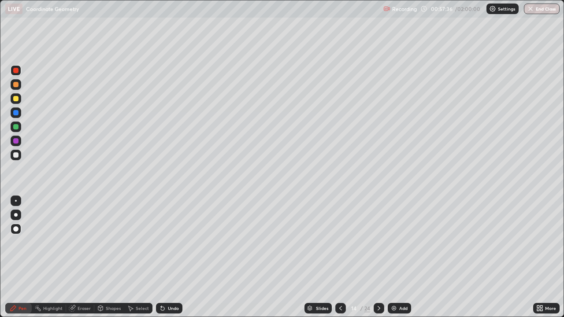
click at [169, 257] on div "Undo" at bounding box center [173, 308] width 11 height 4
click at [168, 257] on div "Undo" at bounding box center [173, 308] width 11 height 4
click at [170, 257] on div "Undo" at bounding box center [169, 308] width 26 height 11
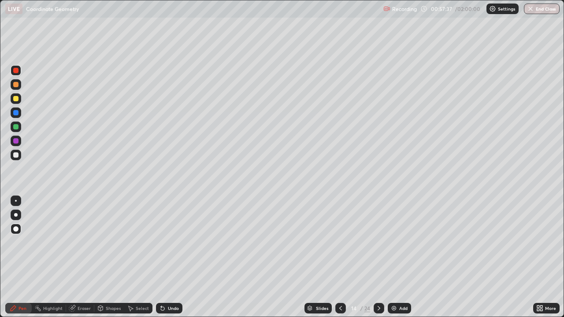
click at [168, 257] on div "Undo" at bounding box center [173, 308] width 11 height 4
click at [171, 257] on div "Undo" at bounding box center [173, 308] width 11 height 4
click at [170, 257] on div "Undo" at bounding box center [173, 308] width 11 height 4
click at [171, 257] on div "Undo" at bounding box center [169, 308] width 26 height 11
click at [378, 257] on icon at bounding box center [378, 308] width 7 height 7
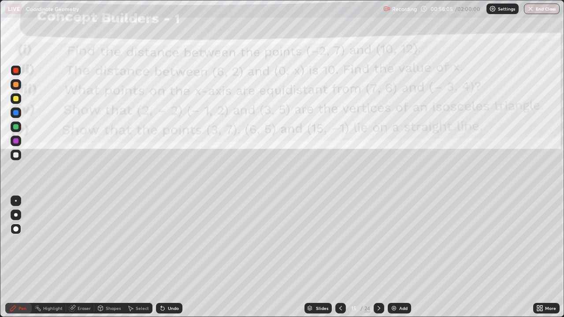
click at [13, 71] on div at bounding box center [16, 70] width 11 height 11
click at [15, 98] on div at bounding box center [15, 98] width 5 height 5
click at [377, 257] on icon at bounding box center [378, 308] width 7 height 7
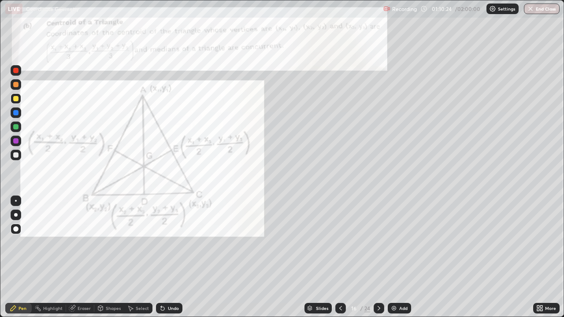
click at [378, 257] on icon at bounding box center [378, 308] width 7 height 7
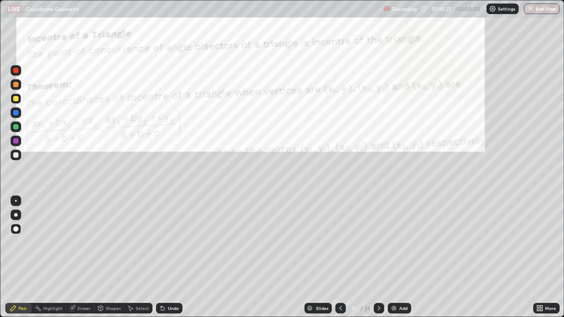
click at [378, 257] on icon at bounding box center [378, 308] width 7 height 7
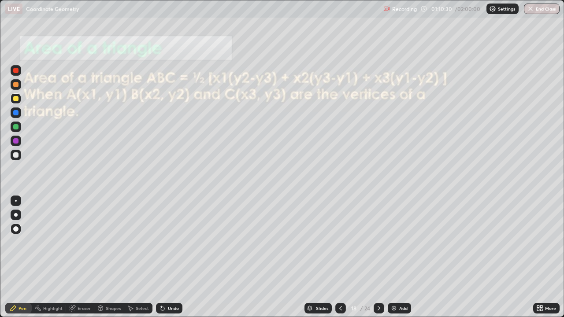
click at [374, 257] on div at bounding box center [378, 308] width 11 height 11
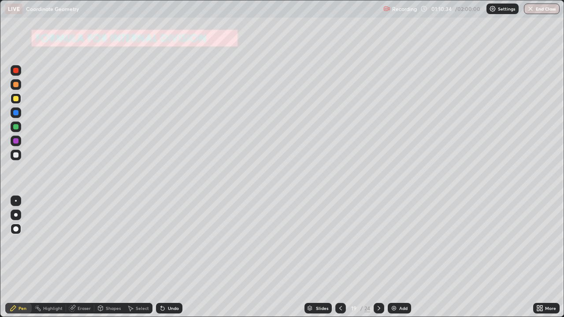
click at [340, 257] on icon at bounding box center [340, 308] width 7 height 7
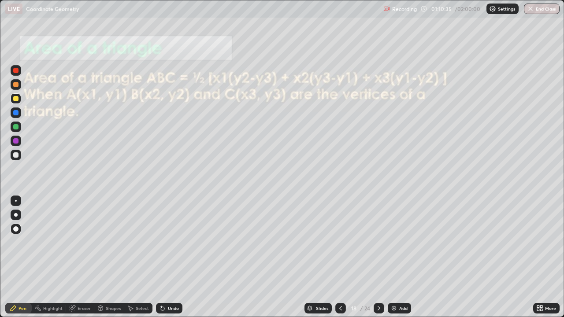
click at [340, 257] on icon at bounding box center [340, 308] width 7 height 7
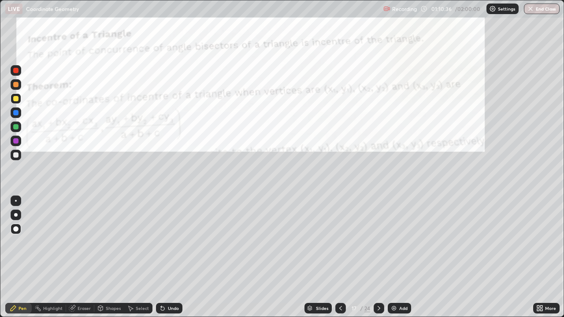
click at [340, 257] on icon at bounding box center [340, 308] width 7 height 7
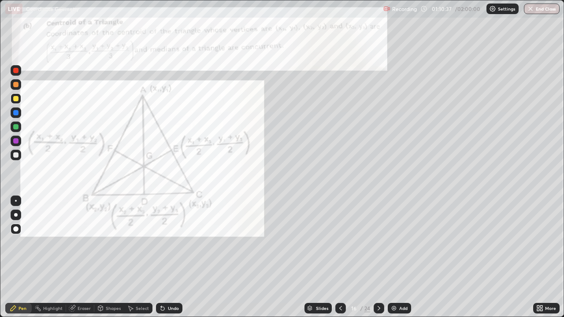
click at [378, 257] on icon at bounding box center [378, 308] width 7 height 7
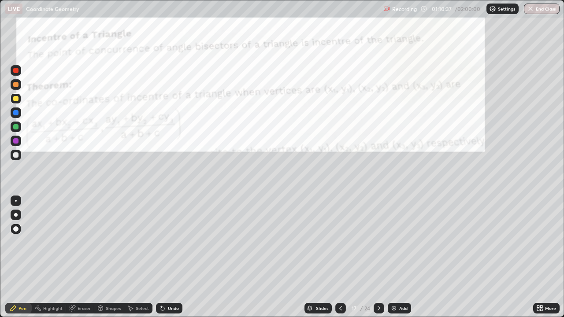
click at [378, 257] on icon at bounding box center [378, 308] width 7 height 7
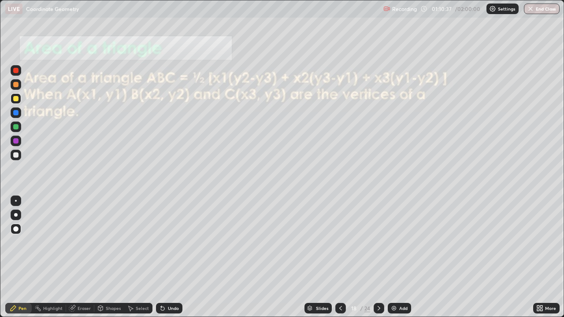
click at [378, 257] on icon at bounding box center [378, 308] width 7 height 7
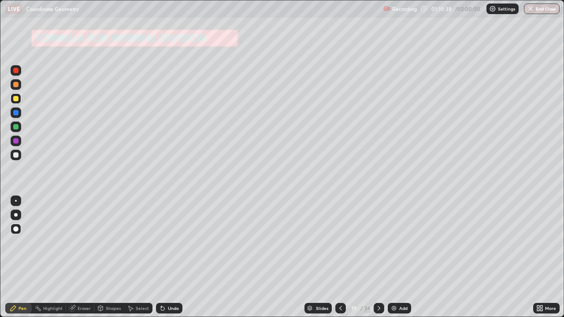
click at [378, 257] on icon at bounding box center [378, 308] width 7 height 7
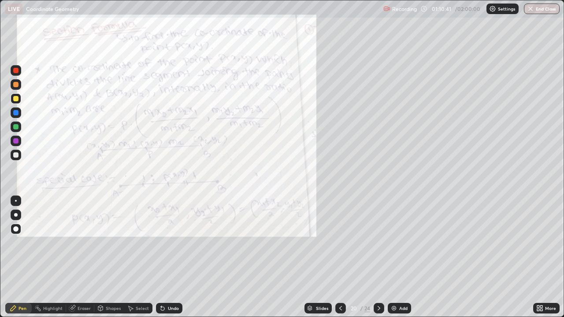
click at [378, 257] on icon at bounding box center [378, 308] width 7 height 7
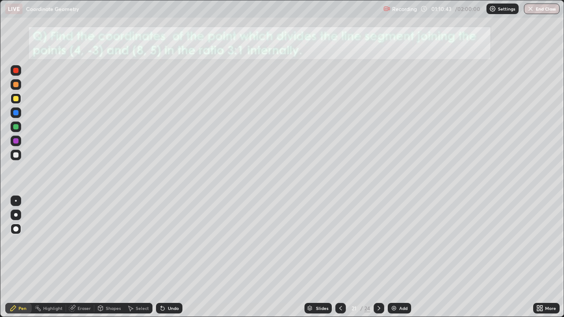
click at [340, 257] on icon at bounding box center [340, 308] width 7 height 7
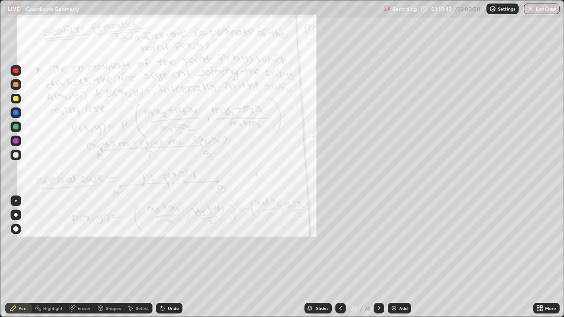
click at [341, 257] on icon at bounding box center [340, 308] width 7 height 7
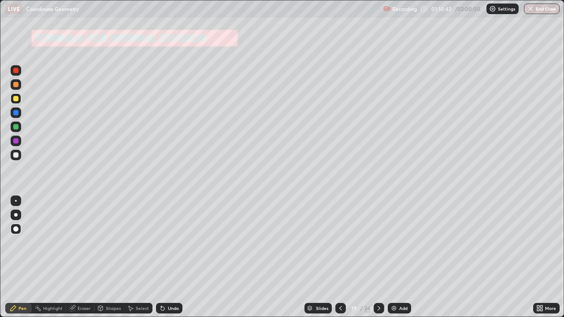
click at [339, 257] on icon at bounding box center [340, 308] width 7 height 7
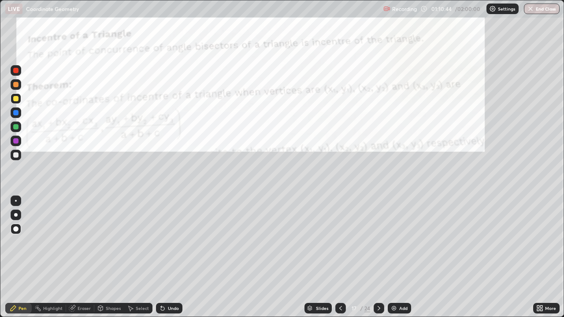
click at [339, 257] on icon at bounding box center [340, 308] width 7 height 7
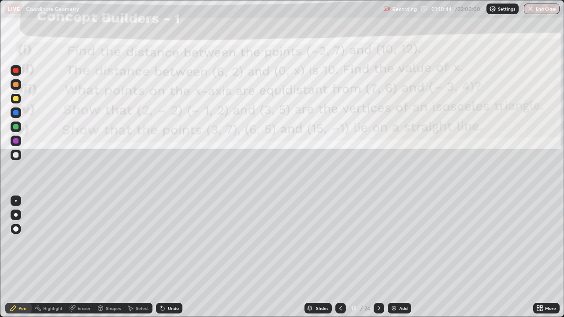
click at [339, 257] on icon at bounding box center [340, 308] width 7 height 7
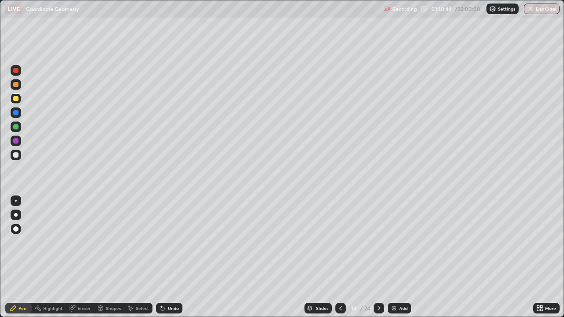
click at [339, 257] on icon at bounding box center [340, 308] width 7 height 7
click at [341, 257] on icon at bounding box center [340, 308] width 7 height 7
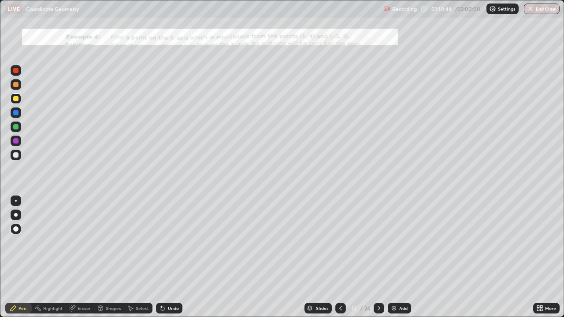
click at [339, 257] on icon at bounding box center [340, 308] width 7 height 7
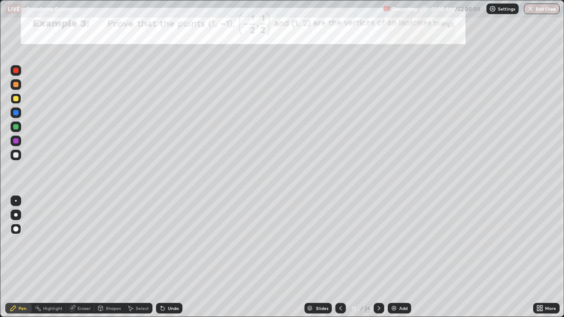
click at [378, 257] on icon at bounding box center [378, 308] width 3 height 4
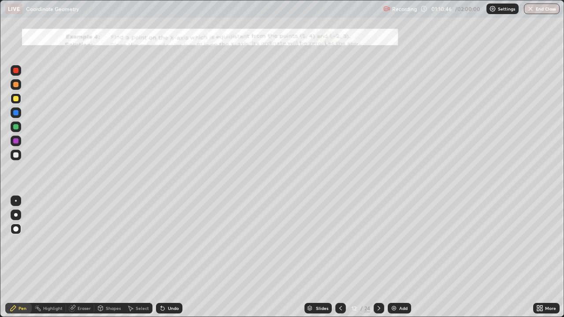
click at [377, 257] on icon at bounding box center [378, 308] width 7 height 7
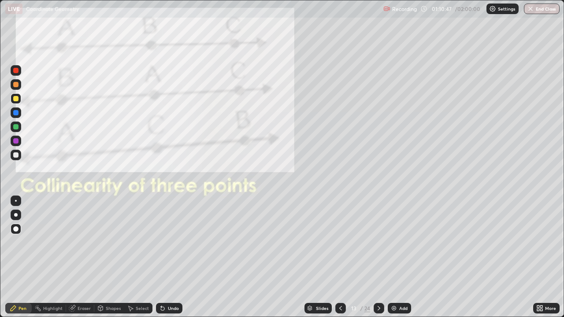
click at [378, 257] on icon at bounding box center [378, 308] width 7 height 7
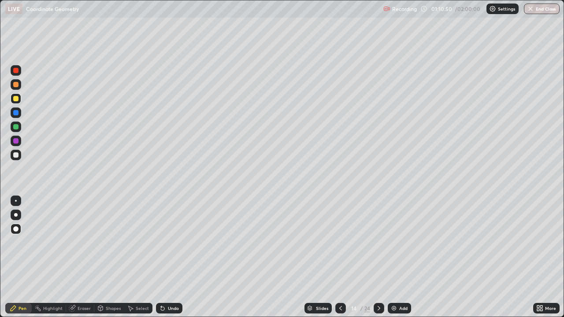
click at [377, 257] on icon at bounding box center [378, 308] width 7 height 7
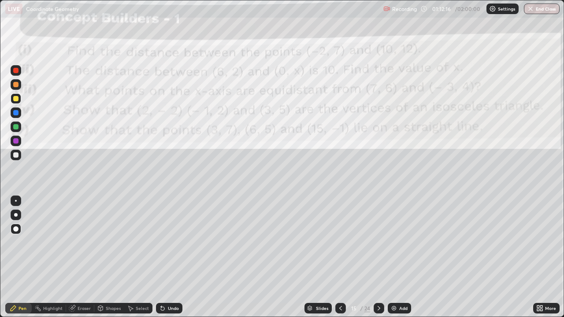
click at [164, 257] on icon at bounding box center [162, 308] width 7 height 7
click at [166, 257] on div "Undo" at bounding box center [169, 308] width 26 height 11
click at [165, 257] on div "Undo" at bounding box center [169, 308] width 26 height 11
click at [166, 257] on div "Undo" at bounding box center [169, 308] width 26 height 11
click at [168, 257] on div "Undo" at bounding box center [173, 308] width 11 height 4
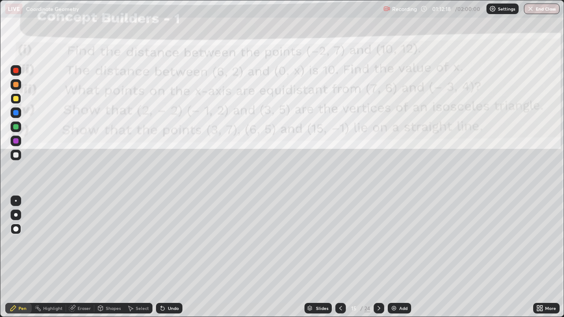
click at [168, 257] on div "Undo" at bounding box center [173, 308] width 11 height 4
click at [173, 257] on div "Undo" at bounding box center [173, 308] width 11 height 4
click at [171, 257] on div "Undo" at bounding box center [169, 308] width 26 height 11
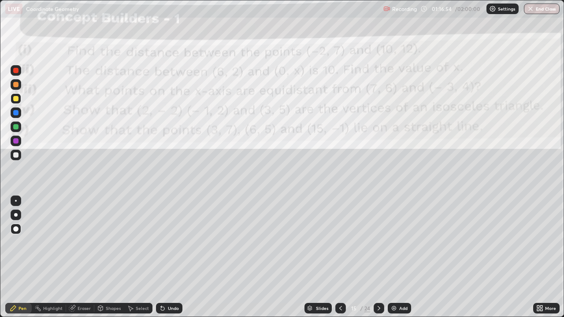
click at [18, 72] on div at bounding box center [15, 70] width 5 height 5
click at [395, 257] on img at bounding box center [393, 308] width 7 height 7
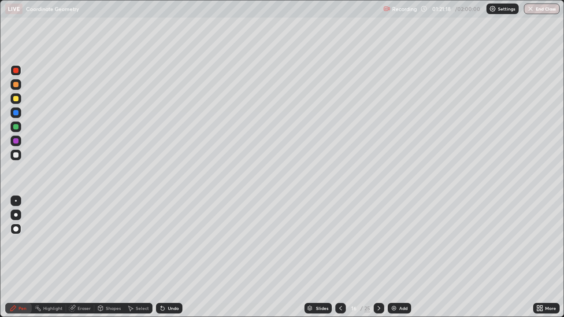
click at [14, 129] on div at bounding box center [15, 126] width 5 height 5
click at [110, 257] on div "Shapes" at bounding box center [109, 308] width 30 height 11
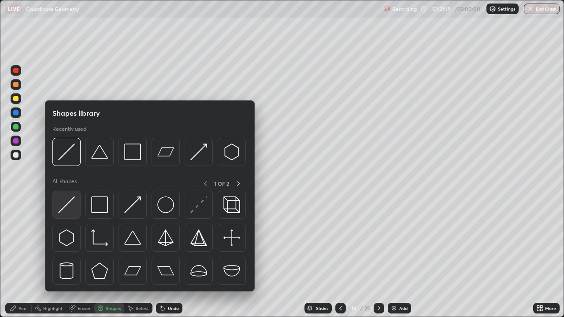
click at [67, 202] on img at bounding box center [66, 204] width 17 height 17
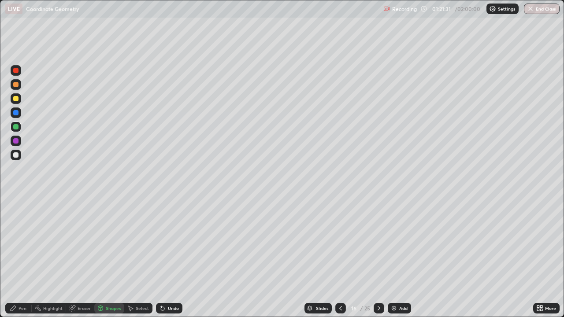
click at [18, 257] on div "Pen" at bounding box center [18, 308] width 26 height 11
click at [15, 99] on div at bounding box center [15, 98] width 5 height 5
click at [164, 257] on icon at bounding box center [162, 308] width 7 height 7
click at [161, 257] on icon at bounding box center [163, 309] width 4 height 4
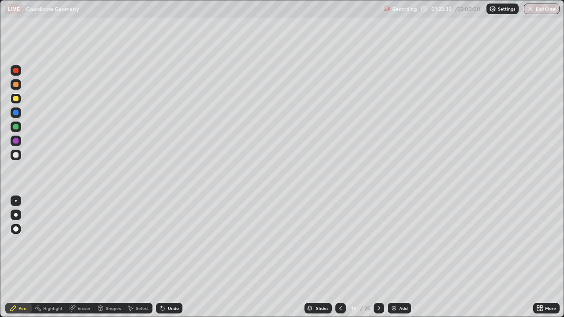
click at [339, 257] on icon at bounding box center [340, 308] width 7 height 7
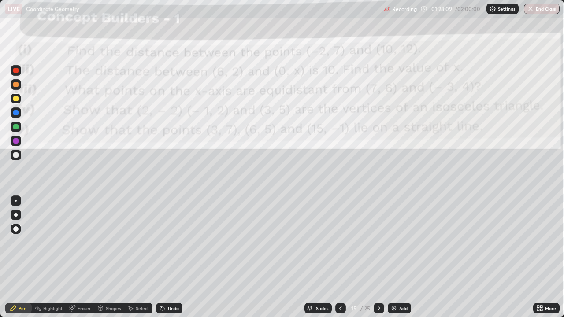
click at [15, 70] on div at bounding box center [15, 70] width 5 height 5
click at [14, 83] on div at bounding box center [15, 84] width 5 height 5
click at [400, 257] on div "Add" at bounding box center [403, 308] width 8 height 4
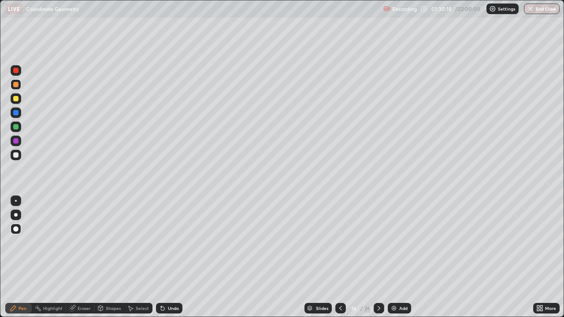
click at [377, 257] on icon at bounding box center [378, 308] width 3 height 4
click at [378, 257] on icon at bounding box center [378, 308] width 7 height 7
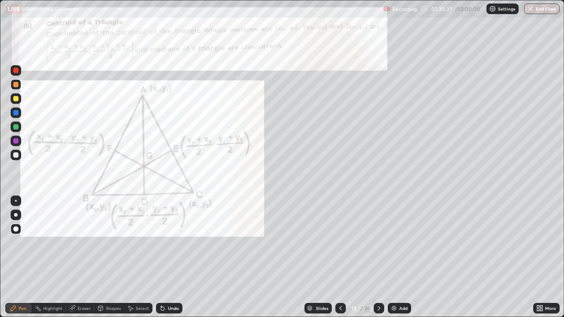
click at [19, 257] on div "Pen" at bounding box center [18, 308] width 26 height 11
click at [16, 100] on div at bounding box center [15, 98] width 5 height 5
click at [166, 257] on div "Undo" at bounding box center [169, 308] width 26 height 11
click at [378, 257] on icon at bounding box center [378, 308] width 7 height 7
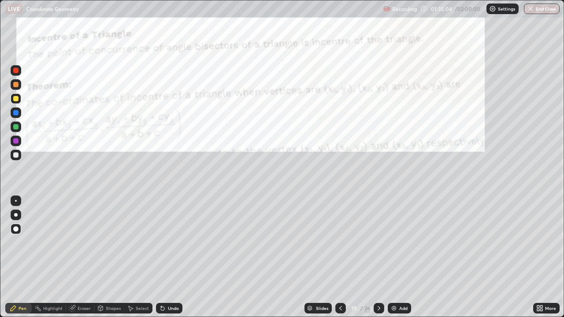
click at [133, 257] on icon at bounding box center [130, 308] width 7 height 7
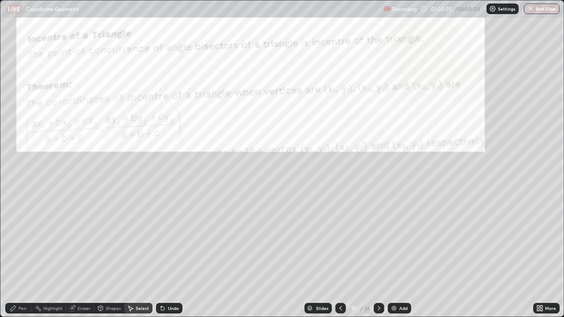
click at [107, 257] on div "Shapes" at bounding box center [113, 308] width 15 height 4
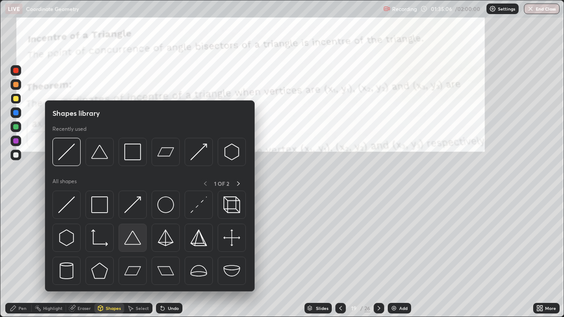
click at [137, 236] on img at bounding box center [132, 237] width 17 height 17
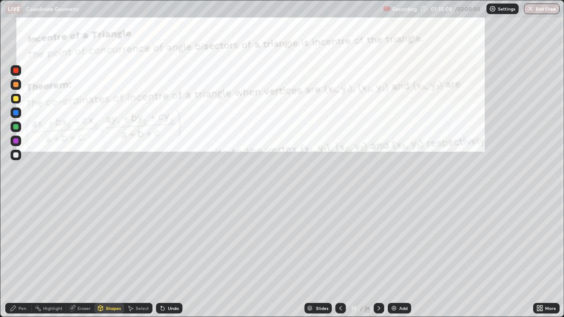
click at [13, 257] on icon at bounding box center [13, 308] width 5 height 5
click at [15, 141] on div at bounding box center [15, 140] width 5 height 5
click at [376, 257] on icon at bounding box center [378, 308] width 7 height 7
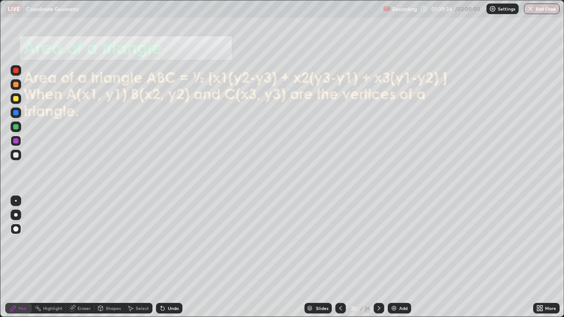
click at [339, 257] on icon at bounding box center [340, 308] width 7 height 7
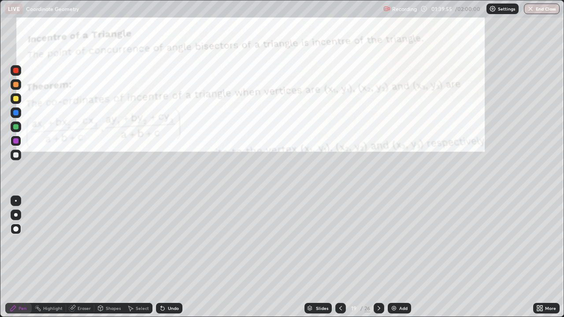
click at [377, 257] on icon at bounding box center [378, 308] width 7 height 7
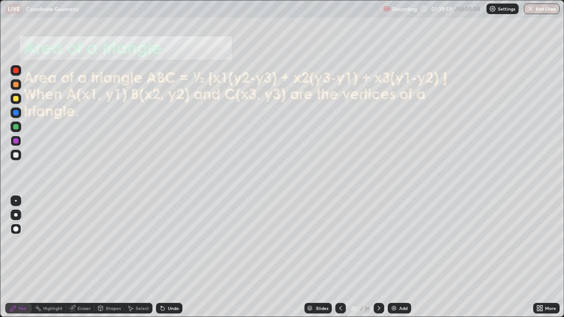
click at [378, 257] on icon at bounding box center [378, 308] width 7 height 7
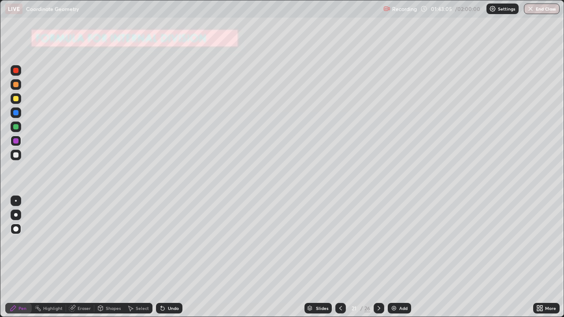
click at [316, 257] on div "Slides" at bounding box center [322, 308] width 12 height 4
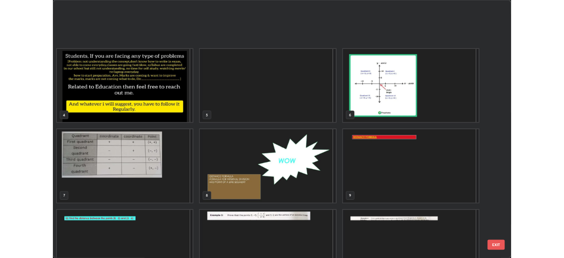
scroll to position [0, 0]
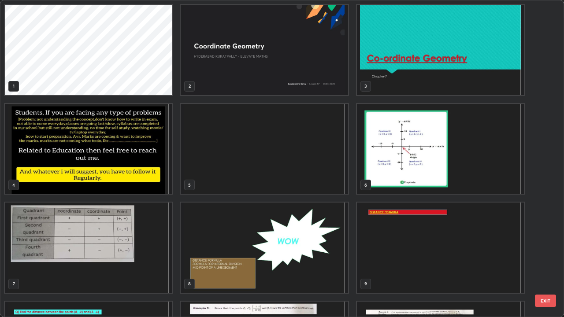
click at [217, 86] on img "grid" at bounding box center [264, 50] width 167 height 90
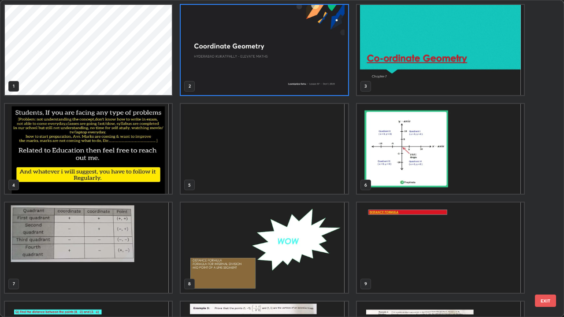
click at [217, 83] on img "grid" at bounding box center [264, 50] width 167 height 90
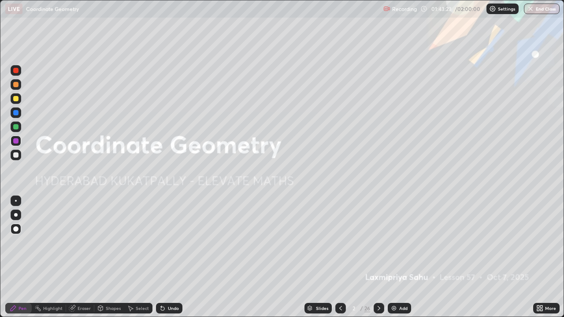
click at [378, 257] on icon at bounding box center [378, 308] width 7 height 7
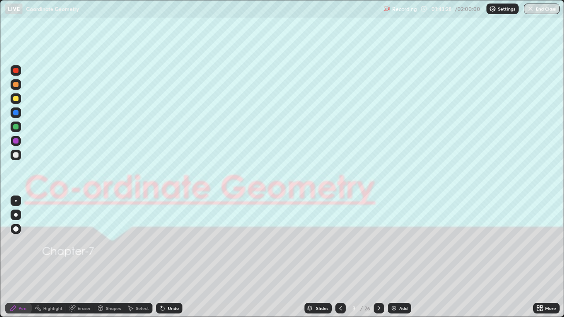
click at [378, 257] on icon at bounding box center [378, 308] width 7 height 7
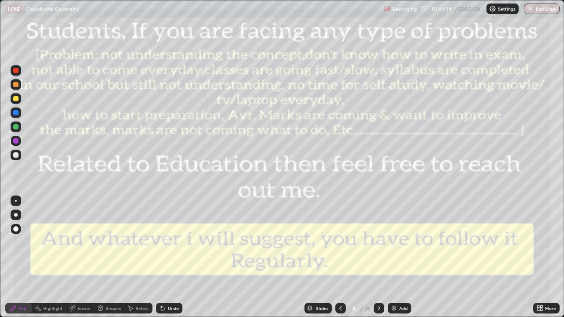
click at [378, 257] on icon at bounding box center [378, 308] width 7 height 7
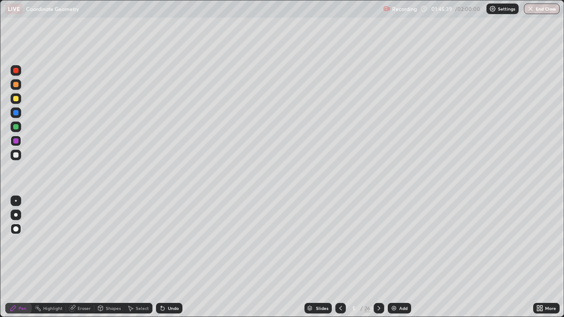
click at [373, 257] on div at bounding box center [378, 308] width 11 height 11
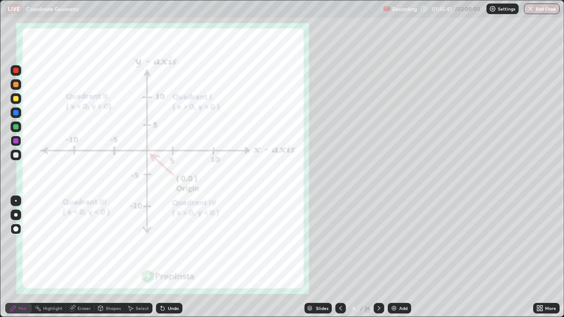
click at [378, 257] on icon at bounding box center [378, 308] width 7 height 7
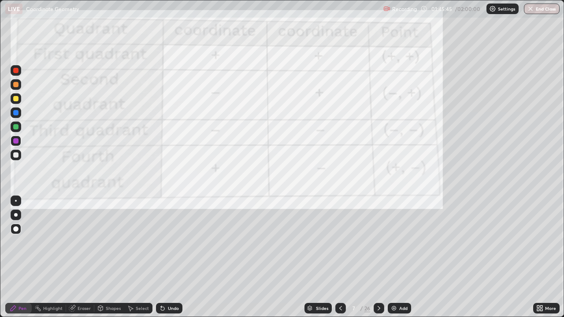
click at [378, 257] on icon at bounding box center [378, 308] width 7 height 7
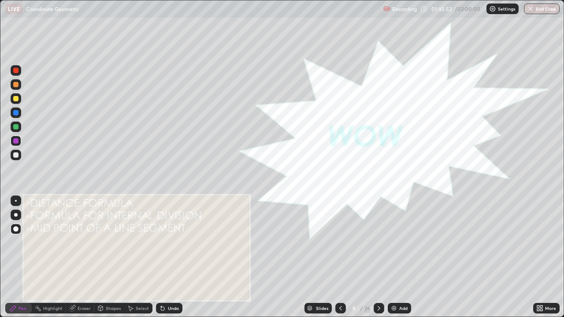
click at [12, 127] on div at bounding box center [16, 127] width 11 height 11
click at [14, 96] on div at bounding box center [15, 98] width 5 height 5
click at [378, 257] on icon at bounding box center [378, 308] width 7 height 7
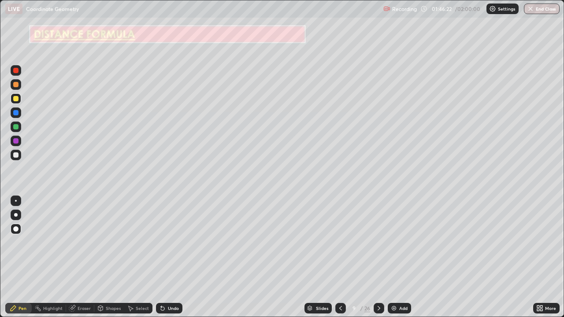
click at [378, 257] on icon at bounding box center [378, 308] width 7 height 7
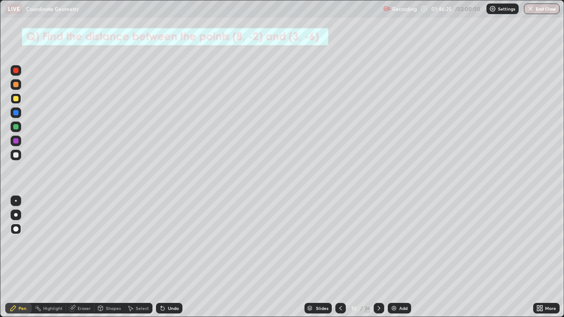
click at [377, 257] on icon at bounding box center [378, 308] width 7 height 7
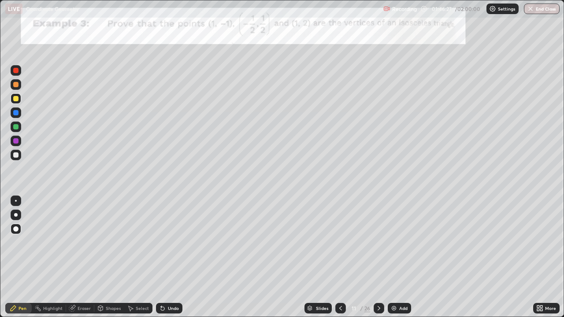
click at [378, 257] on icon at bounding box center [378, 308] width 3 height 4
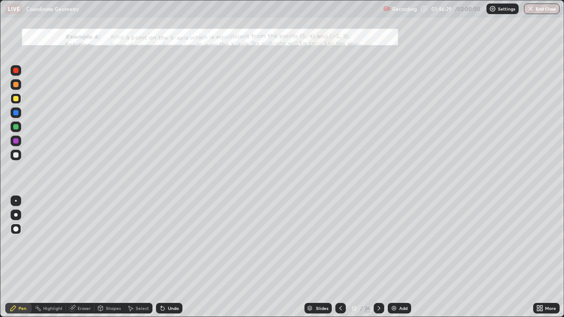
click at [378, 257] on icon at bounding box center [378, 308] width 3 height 4
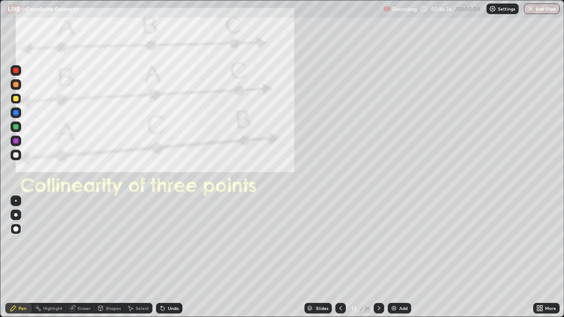
click at [378, 257] on icon at bounding box center [378, 308] width 3 height 4
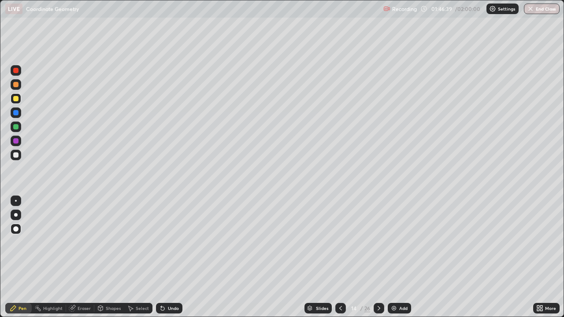
click at [378, 257] on icon at bounding box center [378, 308] width 7 height 7
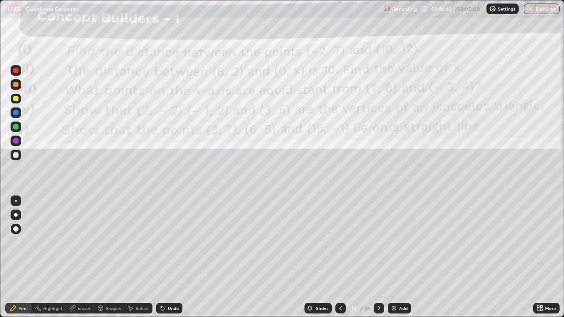
click at [376, 257] on icon at bounding box center [378, 308] width 7 height 7
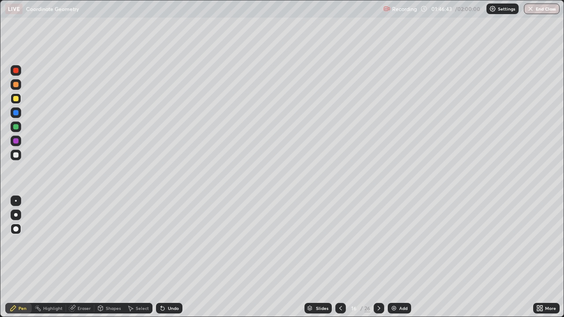
click at [377, 257] on icon at bounding box center [378, 308] width 7 height 7
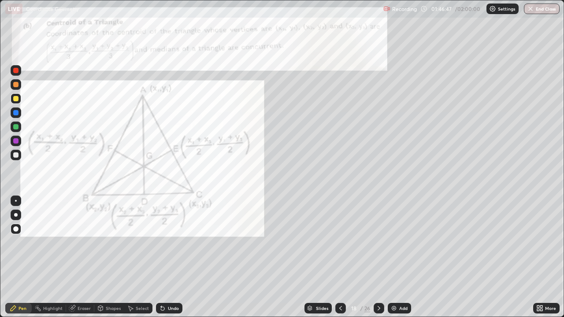
click at [378, 257] on icon at bounding box center [378, 308] width 7 height 7
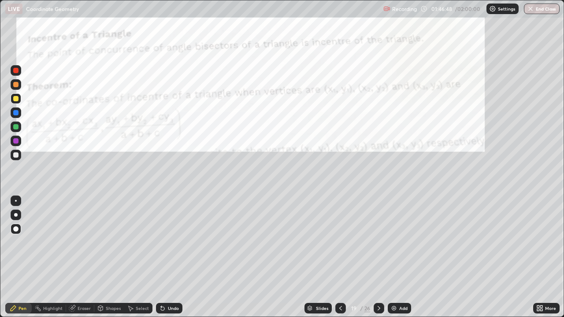
click at [378, 257] on icon at bounding box center [378, 308] width 7 height 7
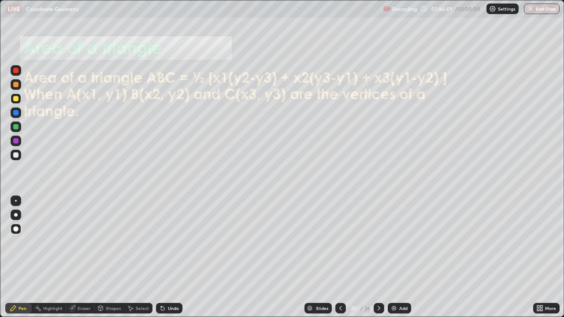
click at [339, 257] on icon at bounding box center [340, 308] width 7 height 7
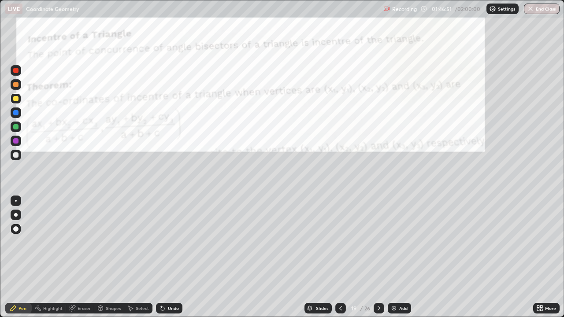
click at [378, 257] on icon at bounding box center [378, 308] width 7 height 7
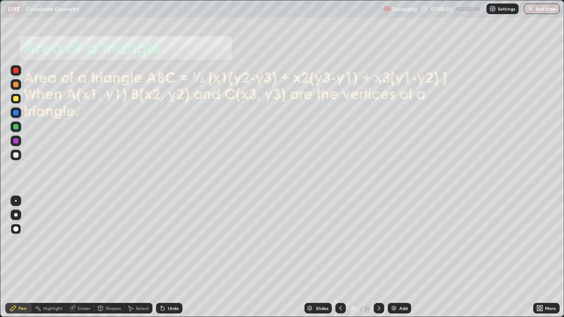
click at [378, 257] on icon at bounding box center [378, 308] width 3 height 4
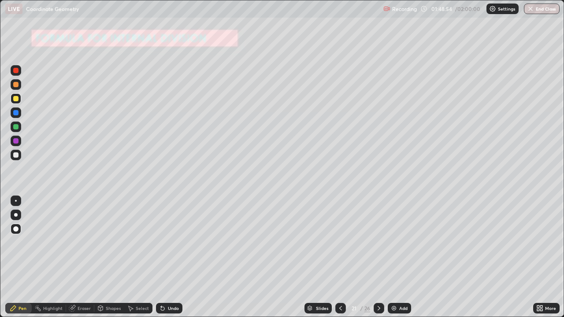
click at [133, 257] on icon at bounding box center [130, 308] width 7 height 7
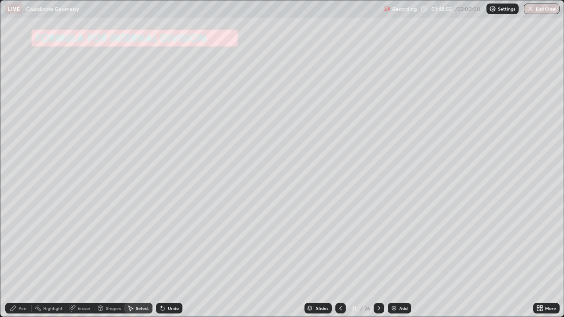
click at [111, 257] on div "Shapes" at bounding box center [113, 308] width 15 height 4
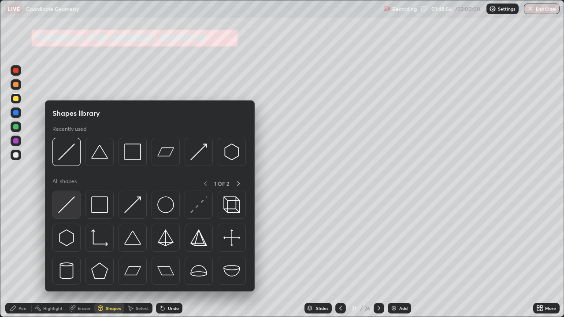
click at [66, 205] on img at bounding box center [66, 204] width 17 height 17
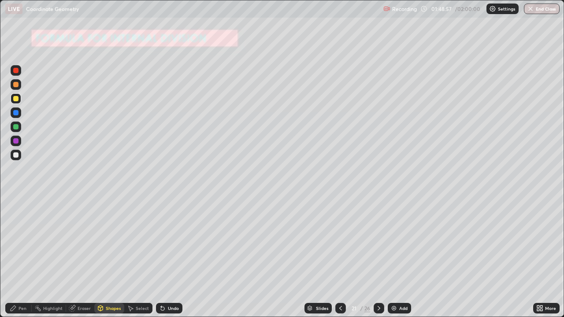
click at [16, 99] on div at bounding box center [15, 98] width 5 height 5
click at [18, 257] on div "Pen" at bounding box center [22, 308] width 8 height 4
click at [16, 143] on div at bounding box center [15, 140] width 5 height 5
click at [130, 257] on icon at bounding box center [131, 308] width 5 height 5
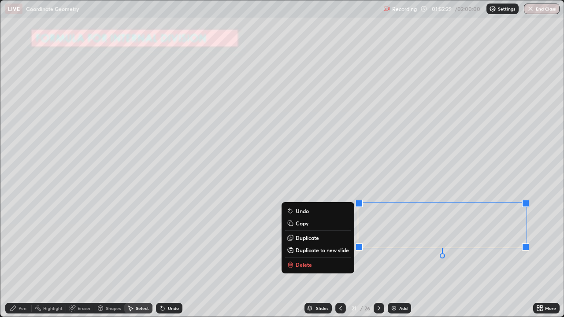
click at [313, 257] on button "Delete" at bounding box center [318, 264] width 66 height 11
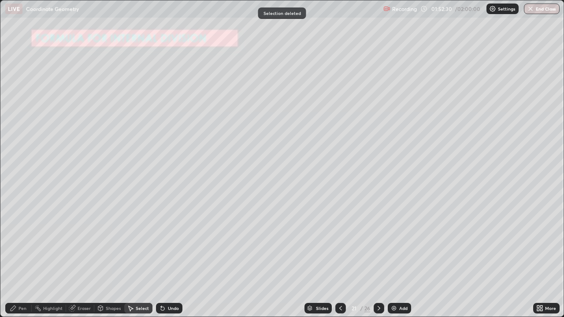
click at [18, 257] on div "Pen" at bounding box center [22, 308] width 8 height 4
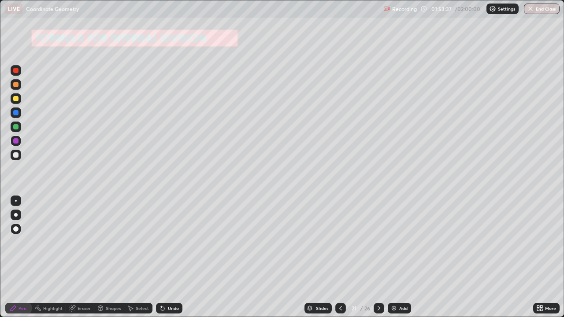
click at [130, 257] on icon at bounding box center [131, 308] width 5 height 5
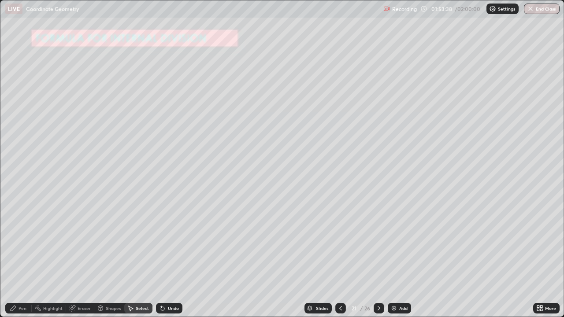
click at [111, 257] on div "Shapes" at bounding box center [113, 308] width 15 height 4
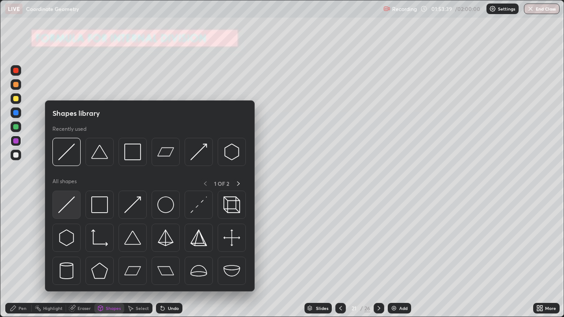
click at [62, 203] on img at bounding box center [66, 204] width 17 height 17
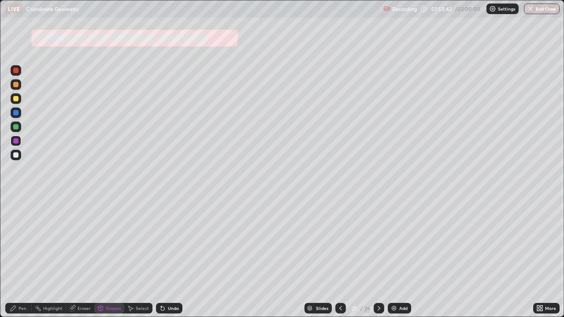
click at [19, 70] on div at bounding box center [16, 70] width 11 height 11
click at [27, 257] on div "Pen" at bounding box center [18, 308] width 26 height 11
click at [109, 257] on div "Shapes" at bounding box center [113, 308] width 15 height 4
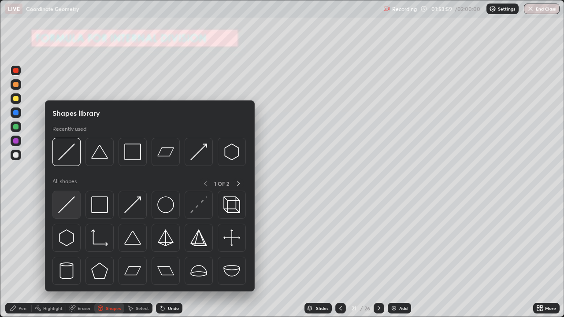
click at [66, 212] on img at bounding box center [66, 204] width 17 height 17
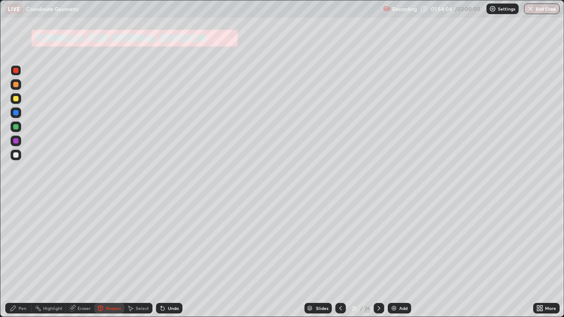
click at [22, 257] on div "Pen" at bounding box center [22, 308] width 8 height 4
click at [14, 128] on div at bounding box center [15, 126] width 5 height 5
click at [16, 70] on div at bounding box center [15, 70] width 5 height 5
click at [171, 257] on div "Undo" at bounding box center [173, 308] width 11 height 4
click at [112, 257] on div "Shapes" at bounding box center [113, 308] width 15 height 4
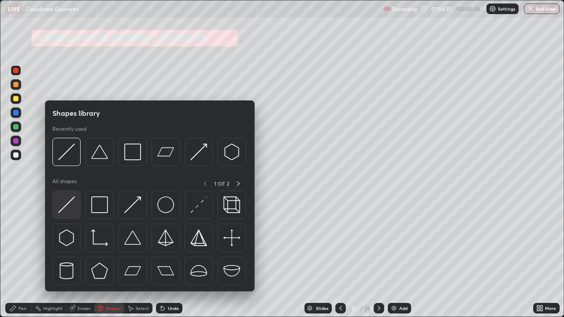
click at [68, 208] on img at bounding box center [66, 204] width 17 height 17
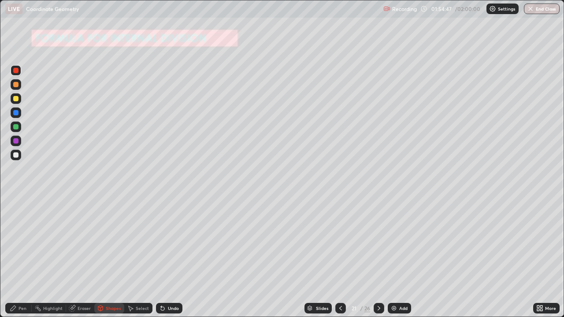
click at [19, 257] on div "Pen" at bounding box center [18, 308] width 26 height 11
click at [15, 155] on div at bounding box center [15, 154] width 5 height 5
click at [162, 257] on icon at bounding box center [162, 308] width 7 height 7
click at [79, 257] on div "Eraser" at bounding box center [83, 308] width 13 height 4
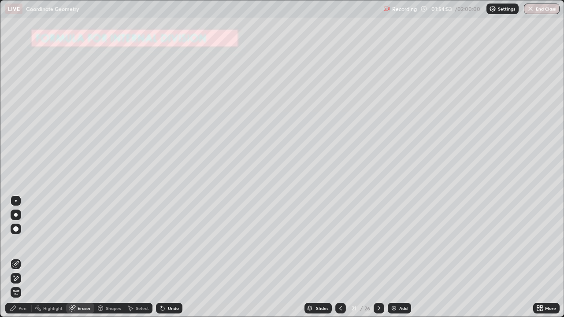
click at [105, 257] on div "Shapes" at bounding box center [109, 308] width 30 height 11
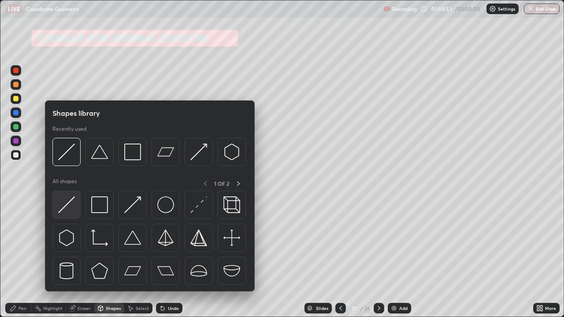
click at [68, 210] on img at bounding box center [66, 204] width 17 height 17
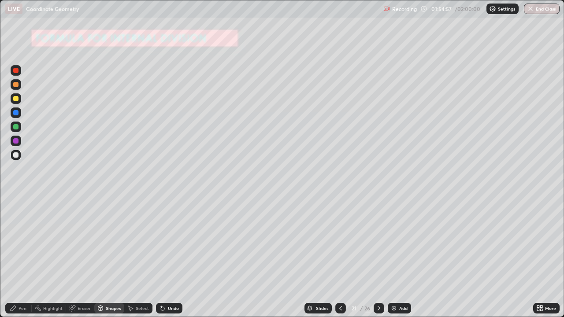
click at [18, 257] on div "Pen" at bounding box center [18, 308] width 26 height 11
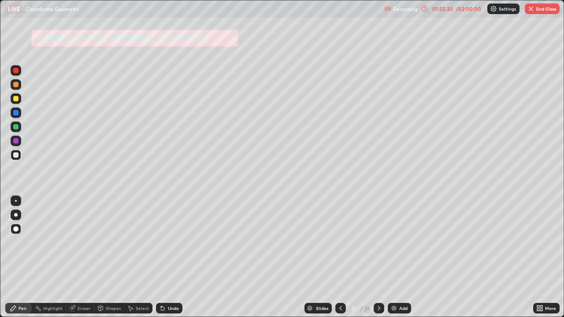
click at [15, 138] on div at bounding box center [15, 140] width 5 height 5
click at [17, 124] on div at bounding box center [15, 126] width 5 height 5
click at [74, 257] on icon at bounding box center [72, 308] width 7 height 7
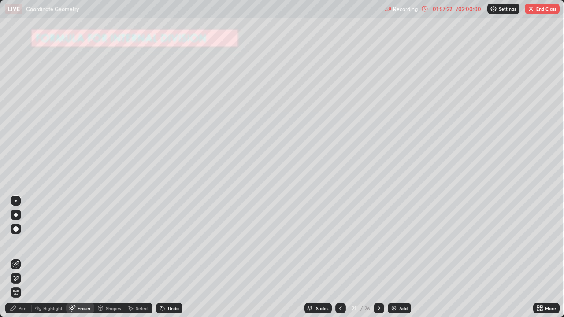
click at [51, 257] on div "Highlight" at bounding box center [52, 308] width 19 height 4
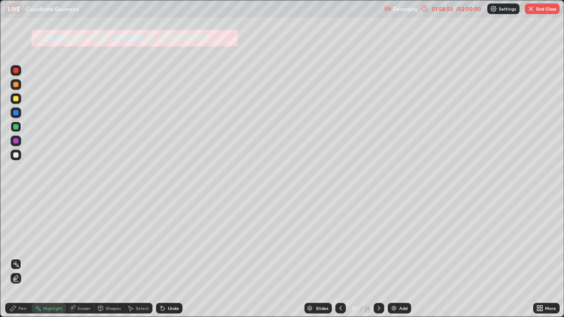
click at [16, 257] on icon at bounding box center [13, 308] width 7 height 7
click at [100, 257] on icon at bounding box center [100, 309] width 0 height 3
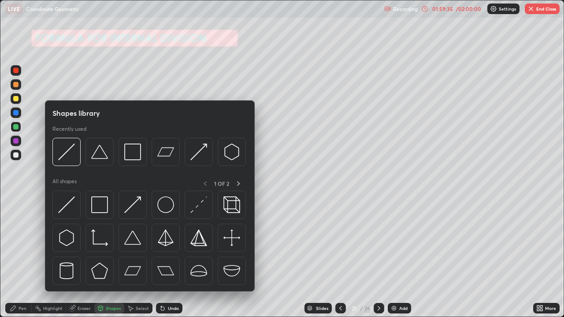
click at [136, 257] on div "Select" at bounding box center [142, 308] width 13 height 4
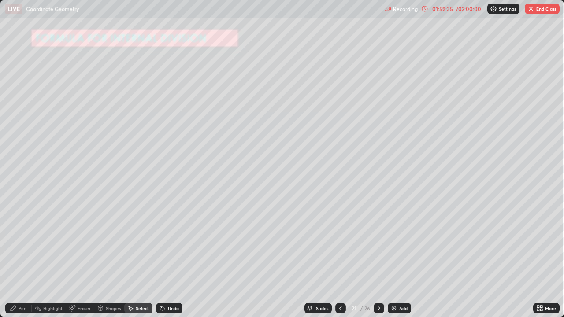
click at [168, 257] on div "Undo" at bounding box center [173, 308] width 11 height 4
click at [161, 257] on icon at bounding box center [163, 309] width 4 height 4
click at [76, 257] on div "Eraser" at bounding box center [80, 308] width 28 height 11
click at [21, 257] on div "Pen" at bounding box center [22, 308] width 8 height 4
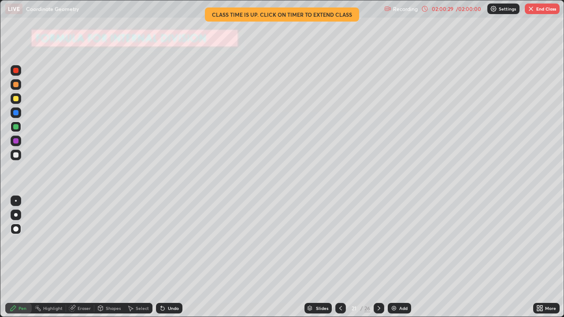
click at [163, 257] on div "Undo" at bounding box center [169, 308] width 26 height 11
click at [161, 257] on icon at bounding box center [163, 309] width 4 height 4
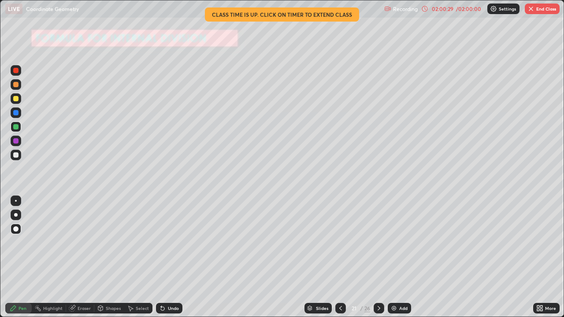
click at [161, 257] on icon at bounding box center [163, 309] width 4 height 4
click at [162, 257] on icon at bounding box center [162, 308] width 7 height 7
click at [541, 257] on icon at bounding box center [541, 307] width 2 height 2
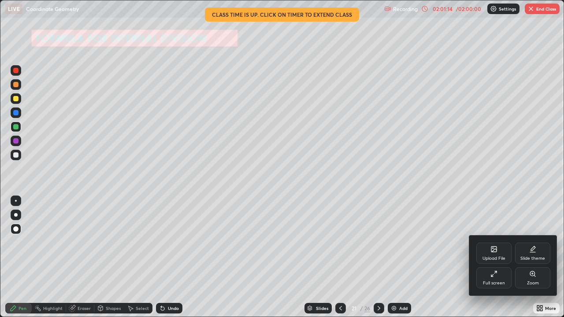
click at [491, 257] on div "Full screen" at bounding box center [493, 277] width 35 height 21
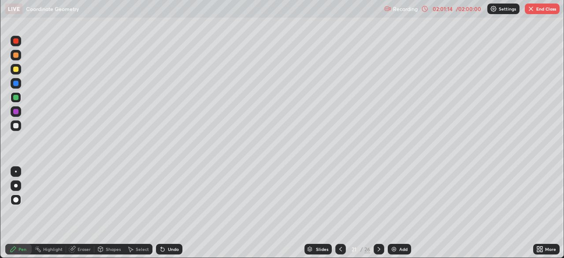
scroll to position [43773, 43467]
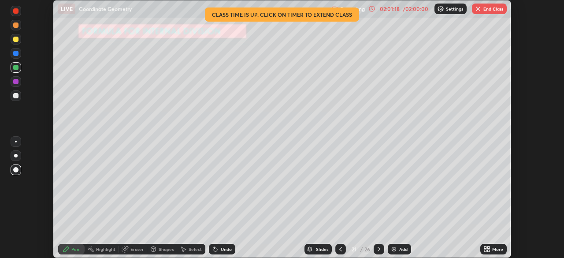
click at [481, 12] on button "End Class" at bounding box center [489, 9] width 35 height 11
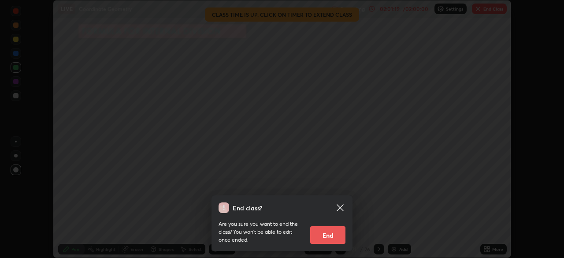
click at [325, 234] on button "End" at bounding box center [327, 235] width 35 height 18
